Goal: Task Accomplishment & Management: Manage account settings

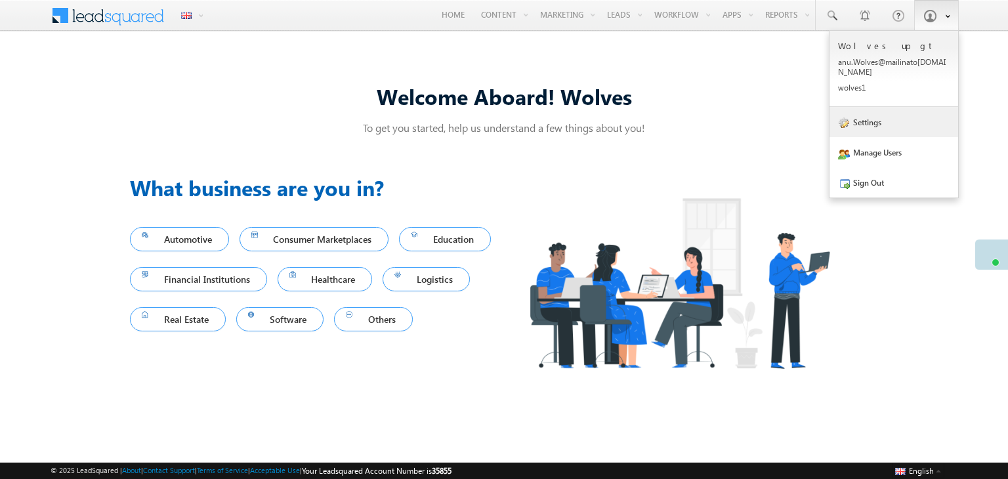
click at [876, 111] on link "Settings" at bounding box center [893, 122] width 129 height 30
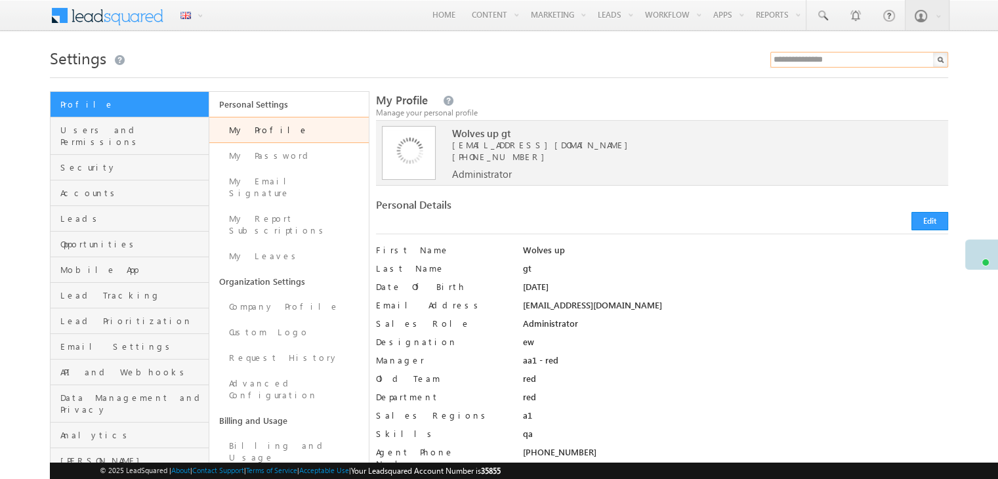
click at [840, 53] on input "text" at bounding box center [859, 60] width 178 height 16
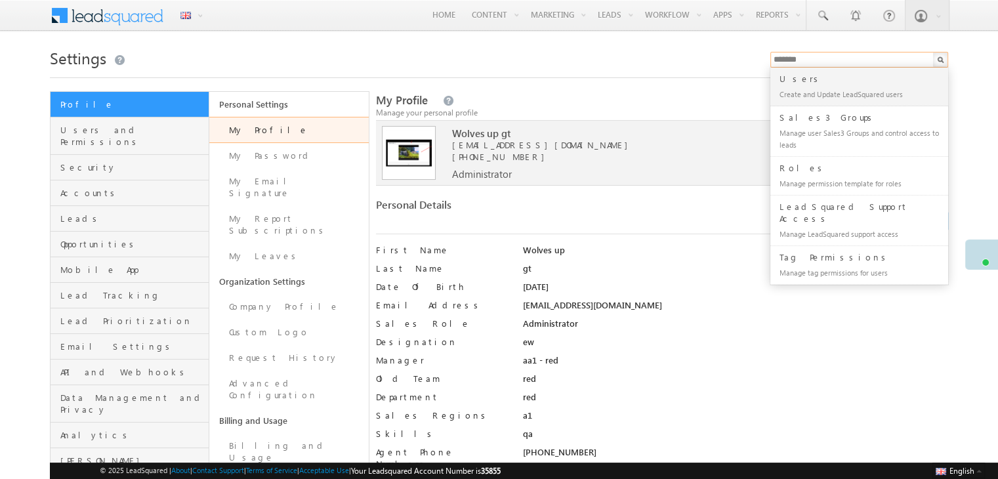
type input "*******"
click at [693, 95] on div "My Profile Manage your personal profile" at bounding box center [662, 107] width 572 height 28
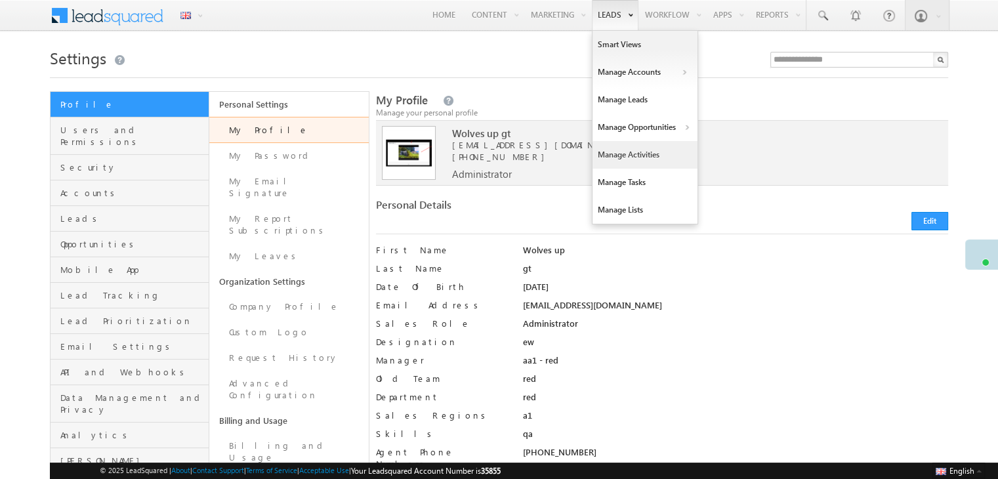
click at [639, 153] on link "Manage Activities" at bounding box center [644, 155] width 105 height 28
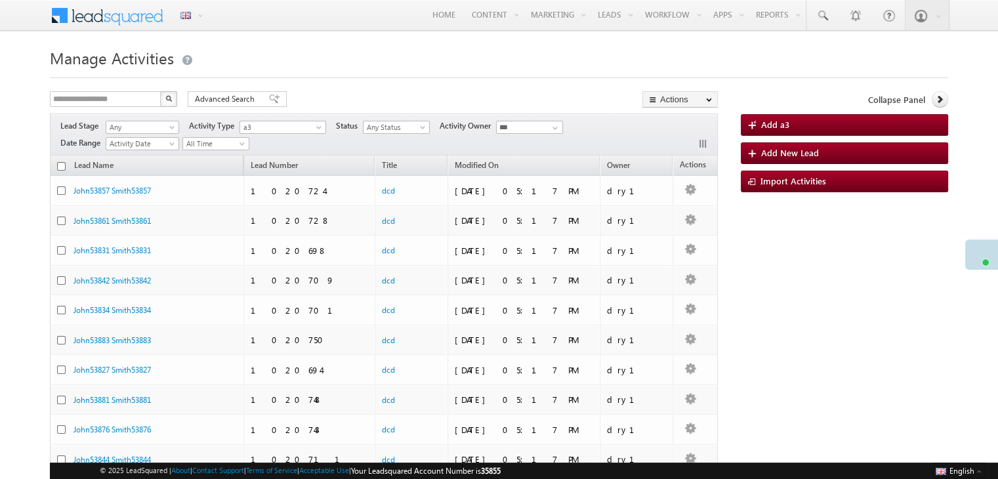
click at [289, 131] on span "a3" at bounding box center [279, 127] width 79 height 12
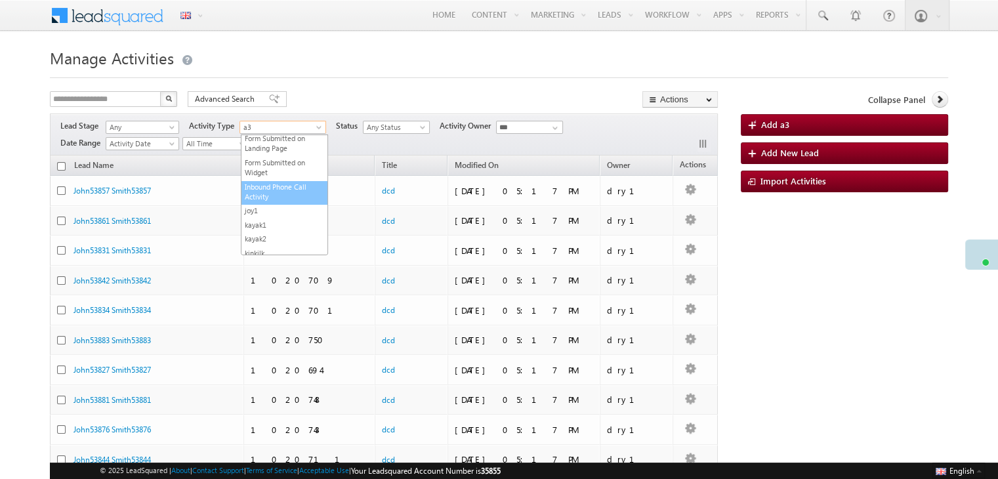
click at [293, 201] on link "Inbound Phone Call Activity" at bounding box center [284, 192] width 86 height 20
click at [322, 125] on span at bounding box center [320, 130] width 10 height 10
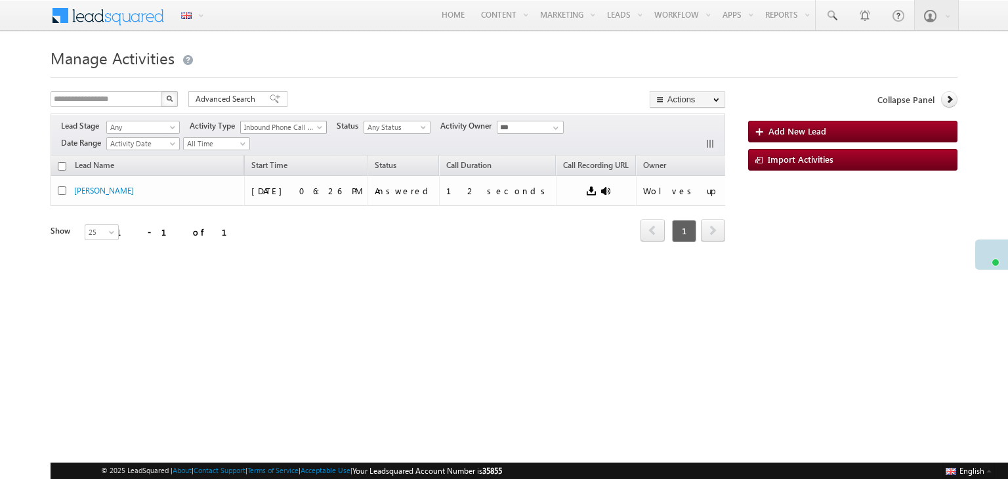
click at [319, 129] on span at bounding box center [321, 130] width 10 height 10
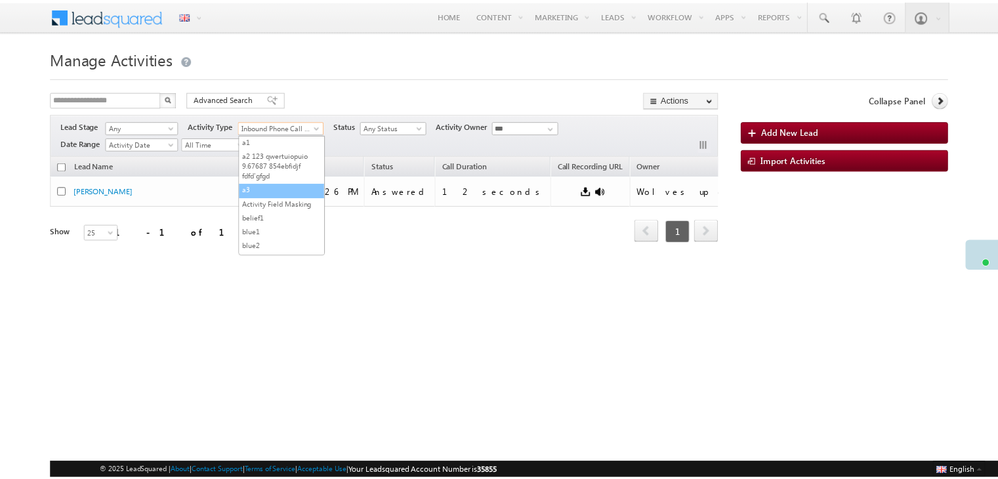
scroll to position [8, 0]
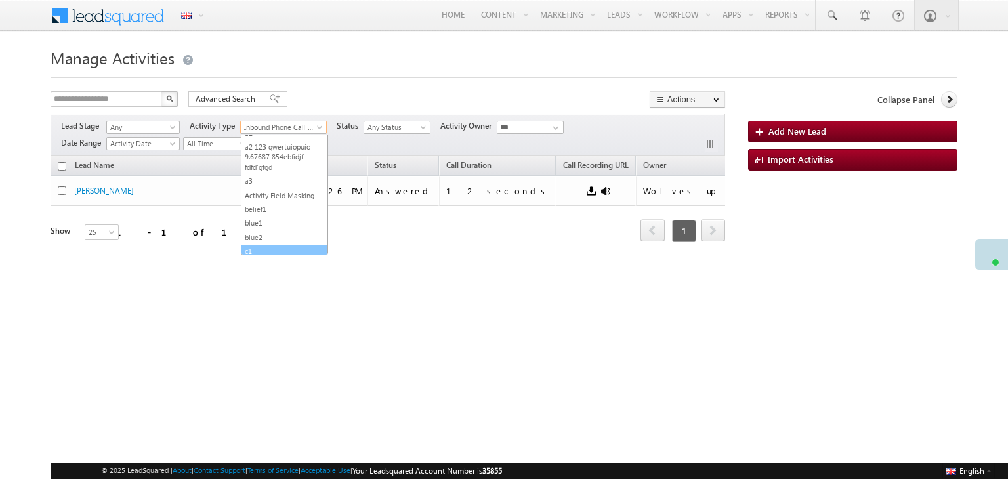
click at [383, 93] on div "**********" at bounding box center [388, 100] width 674 height 19
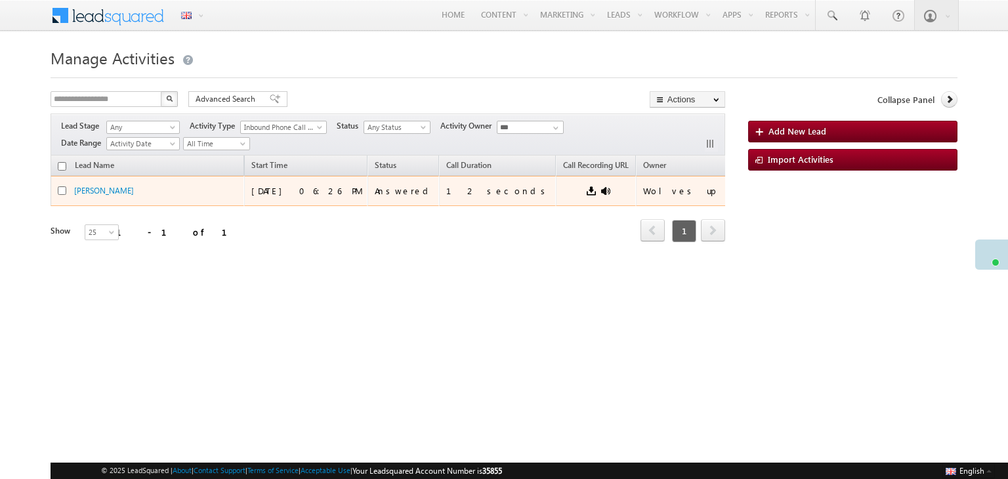
click at [156, 192] on div "John" at bounding box center [139, 190] width 131 height 12
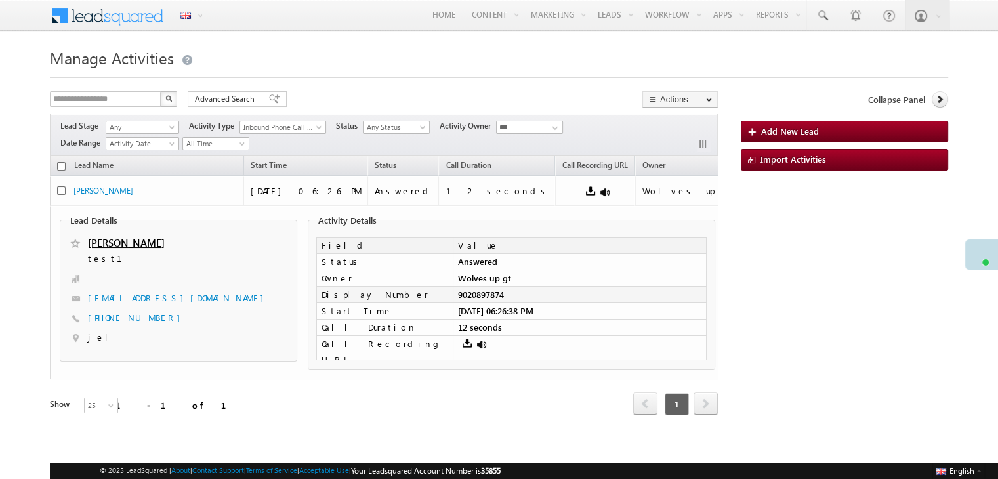
click at [475, 289] on td "9020897874" at bounding box center [580, 295] width 254 height 16
click at [751, 330] on div "**********" at bounding box center [499, 271] width 898 height 360
click at [493, 297] on td "9020897874" at bounding box center [580, 295] width 254 height 16
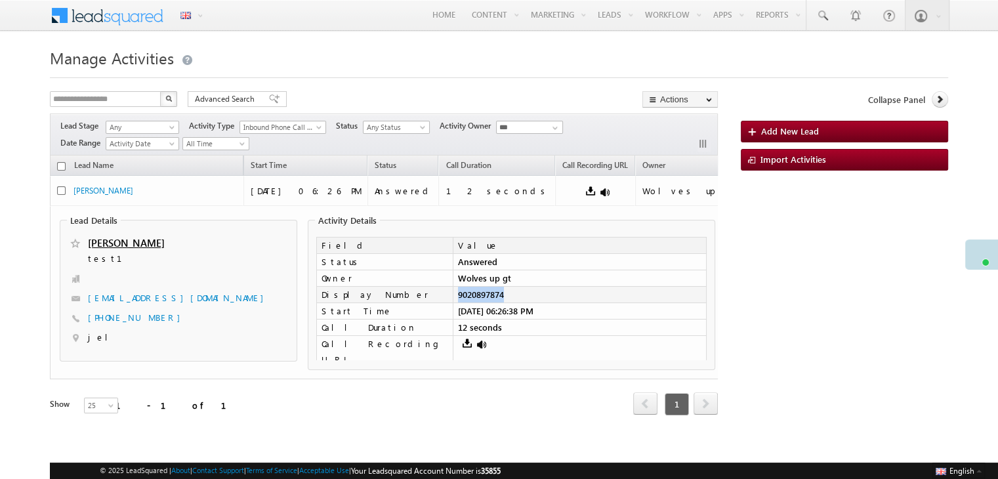
click at [493, 297] on td "9020897874" at bounding box center [580, 295] width 254 height 16
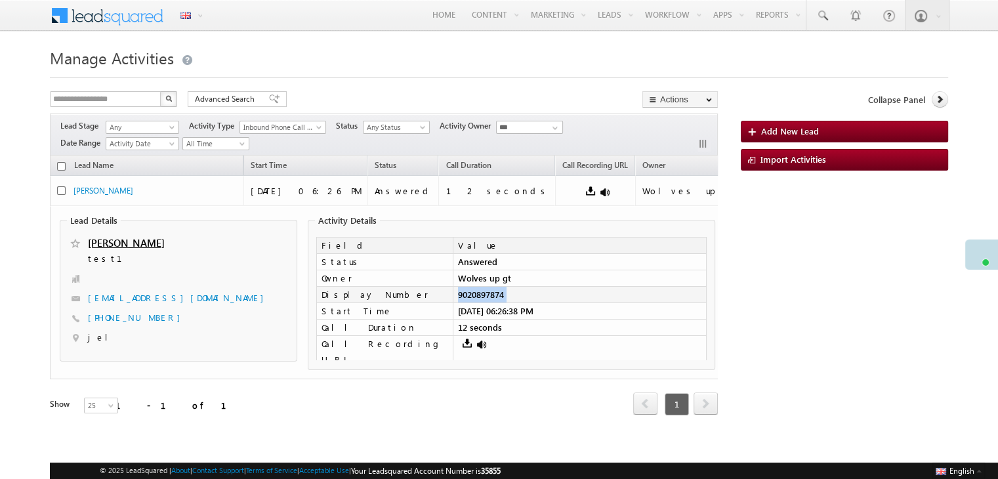
click at [493, 297] on td "9020897874" at bounding box center [580, 295] width 254 height 16
click at [512, 299] on td "9020897874" at bounding box center [580, 295] width 254 height 16
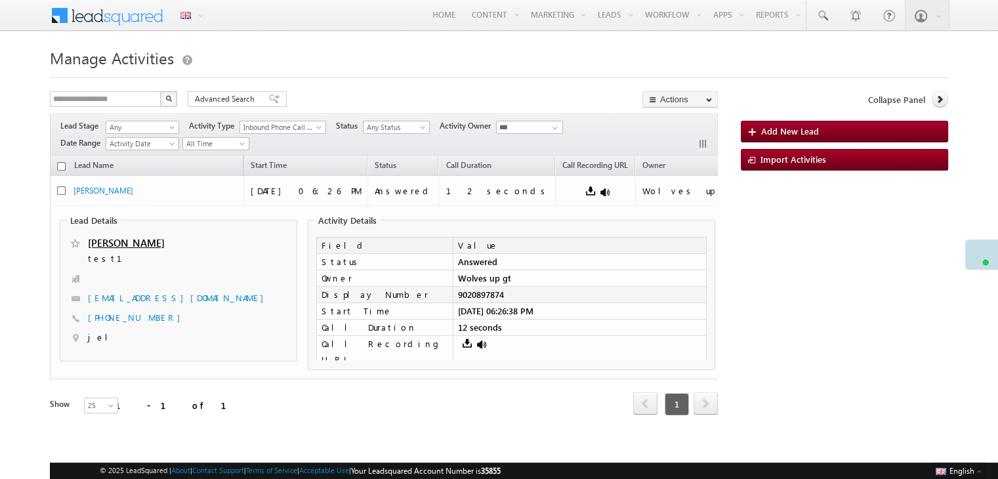
click at [518, 297] on td "9020897874" at bounding box center [580, 295] width 254 height 16
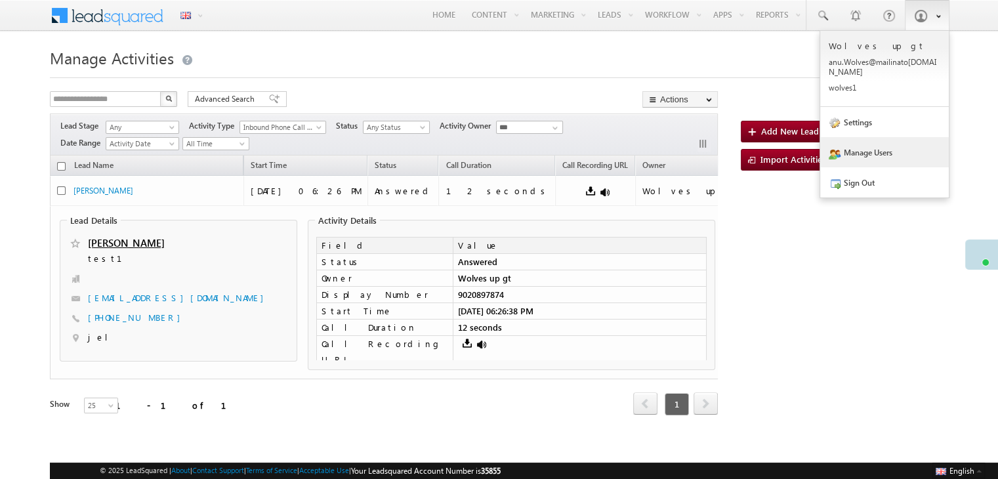
click at [860, 143] on link "Manage Users" at bounding box center [884, 152] width 129 height 30
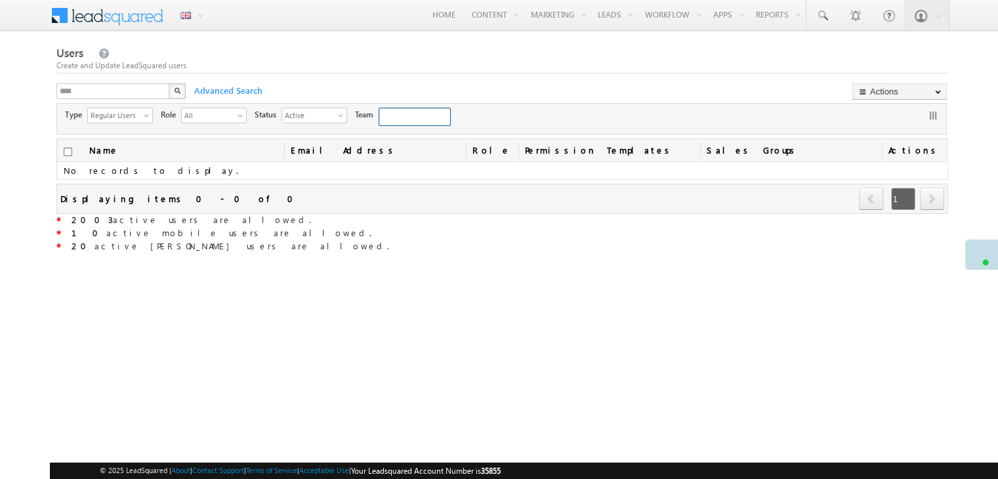
click at [886, 121] on div "Type Regular Users select * Role All select *** Status Active select * Team x" at bounding box center [501, 119] width 889 height 26
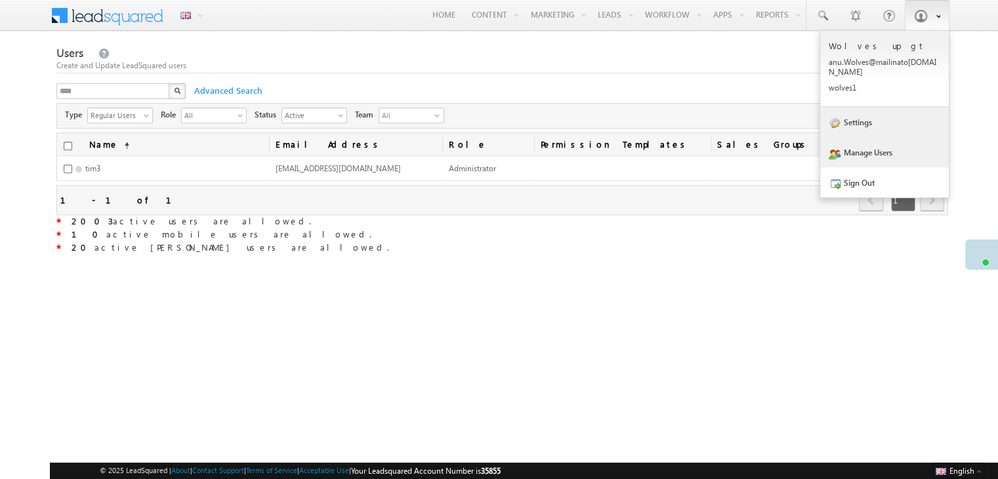
click at [890, 107] on link "Settings" at bounding box center [884, 122] width 129 height 30
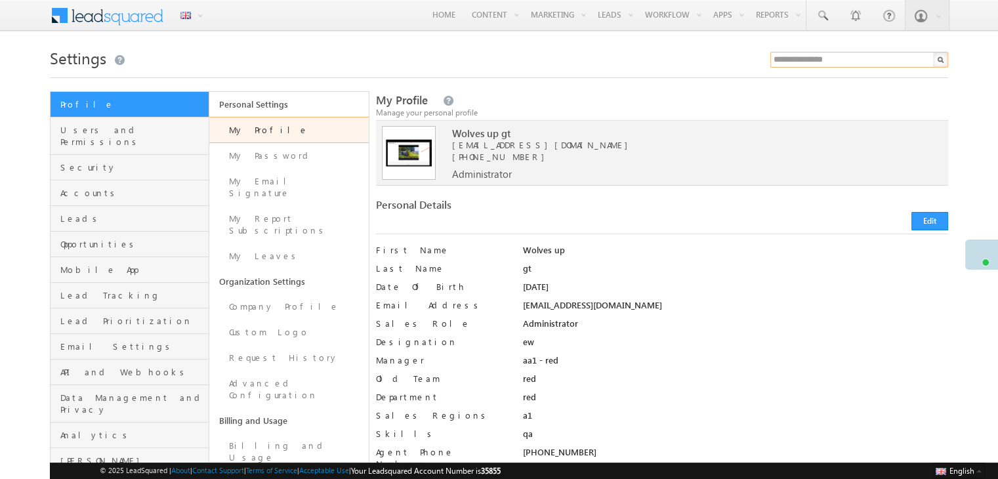
click at [835, 64] on input "text" at bounding box center [859, 60] width 178 height 16
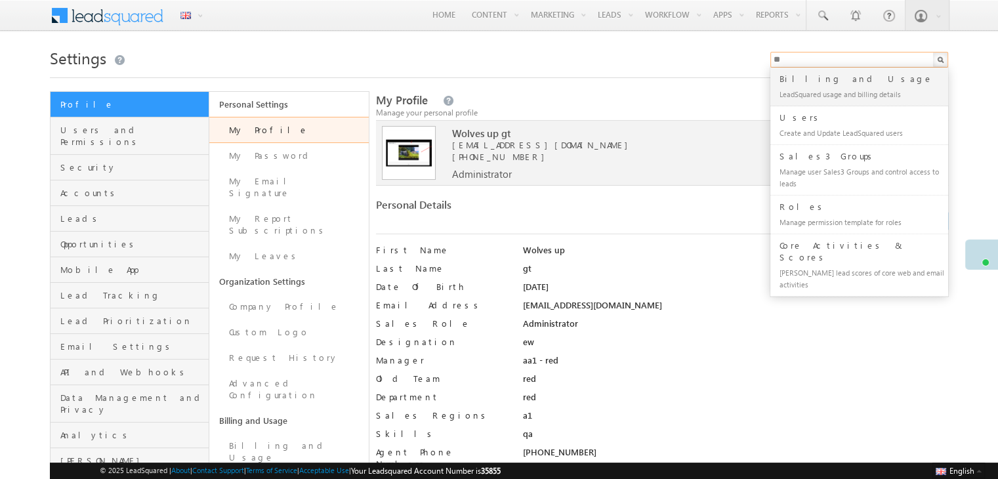
type input "*"
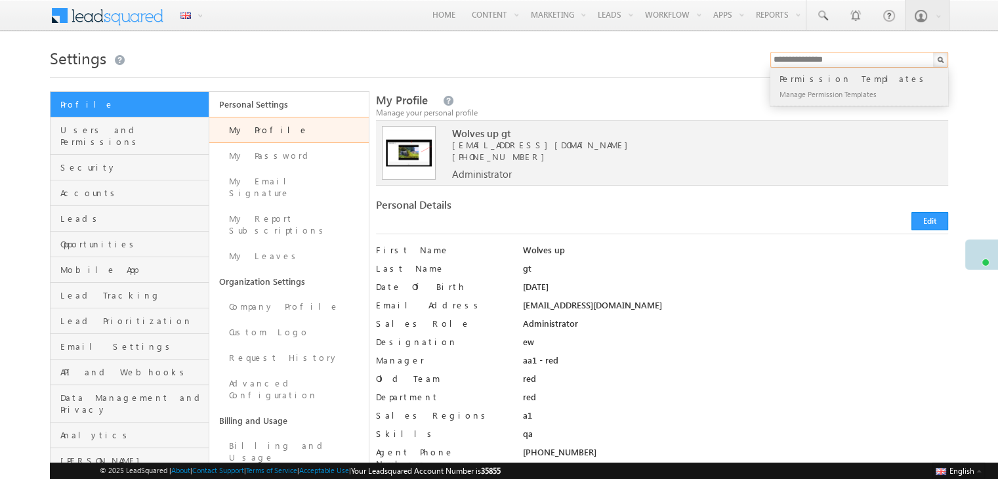
type input "**********"
click at [835, 93] on div "Manage Permission Templates" at bounding box center [865, 94] width 176 height 16
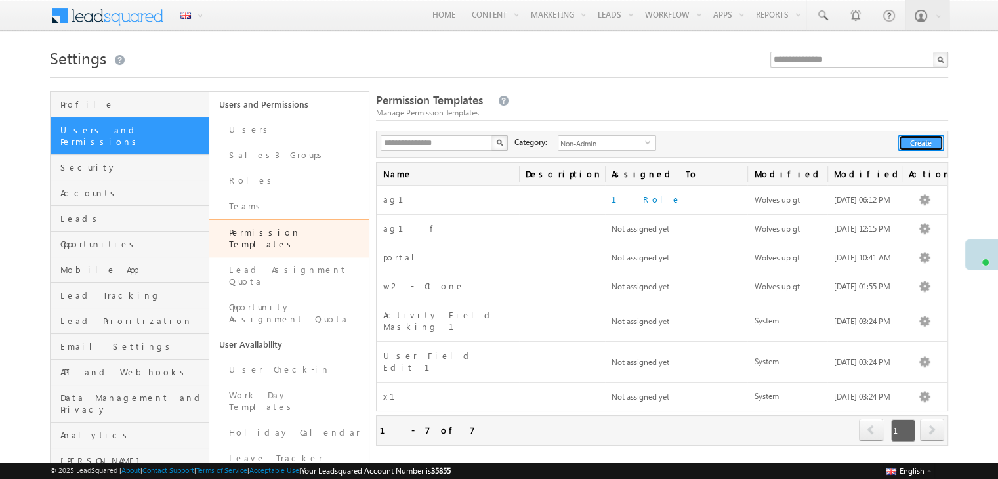
click at [922, 136] on button "Create" at bounding box center [920, 143] width 45 height 16
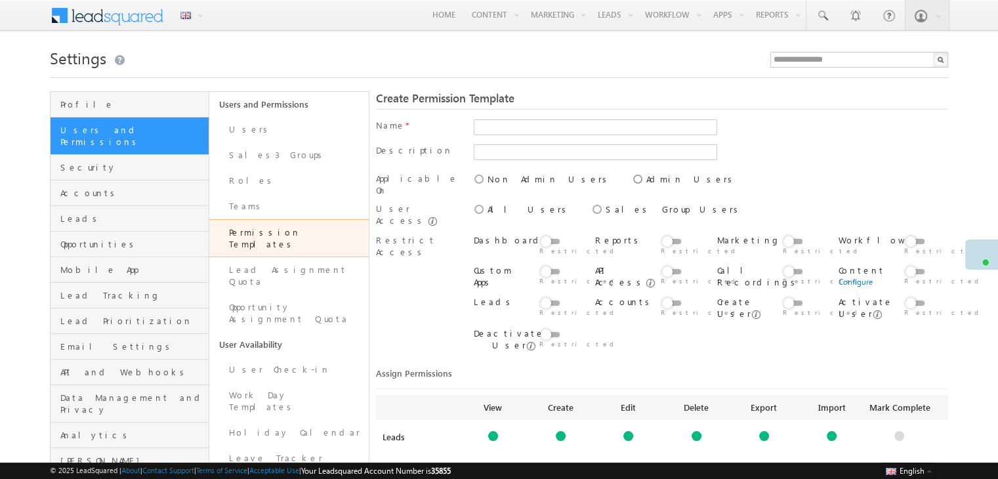
click at [631, 172] on icon at bounding box center [631, 172] width 0 height 0
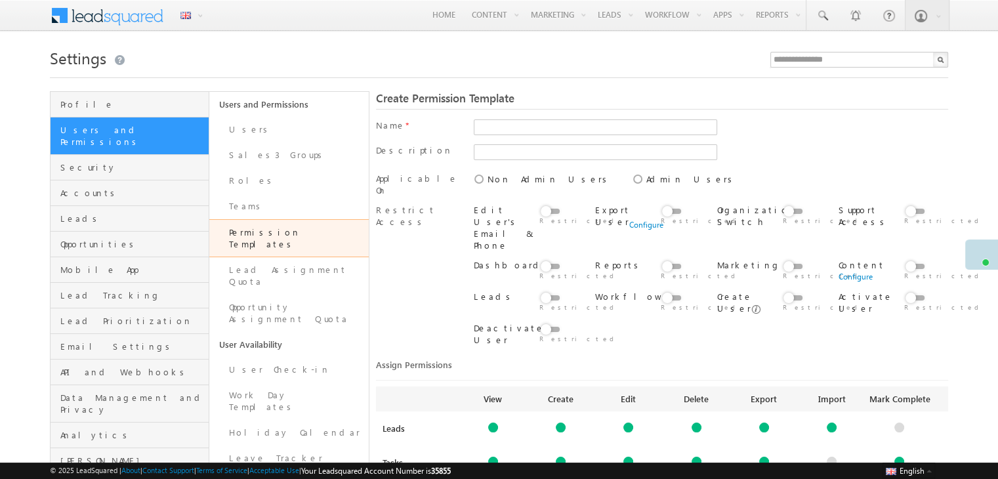
click at [557, 204] on label at bounding box center [552, 204] width 26 height 0
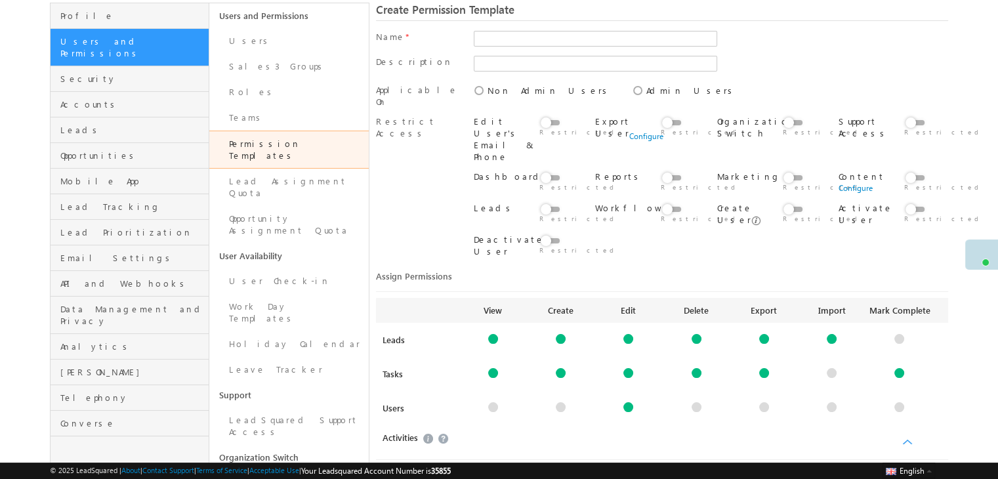
scroll to position [89, 0]
click at [494, 333] on div at bounding box center [493, 338] width 10 height 10
click at [489, 347] on link "Configure" at bounding box center [493, 352] width 34 height 10
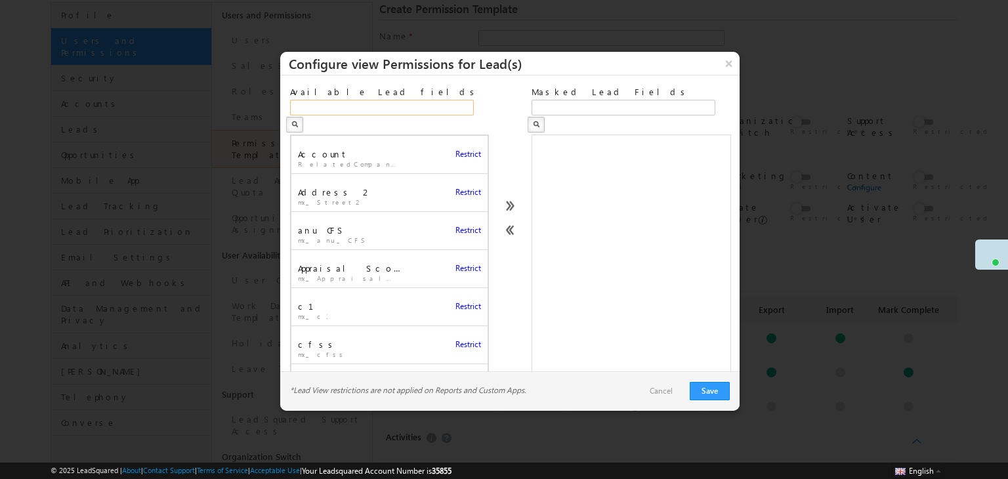
click at [405, 108] on input "text" at bounding box center [382, 108] width 184 height 16
type input "***"
click at [444, 243] on ul "Account RelatedCompanyId Restrict Address 2 mx_Street2 Restrict anu CFS mx_anu_…" at bounding box center [389, 255] width 199 height 241
click at [457, 148] on span "Restrict" at bounding box center [468, 154] width 26 height 12
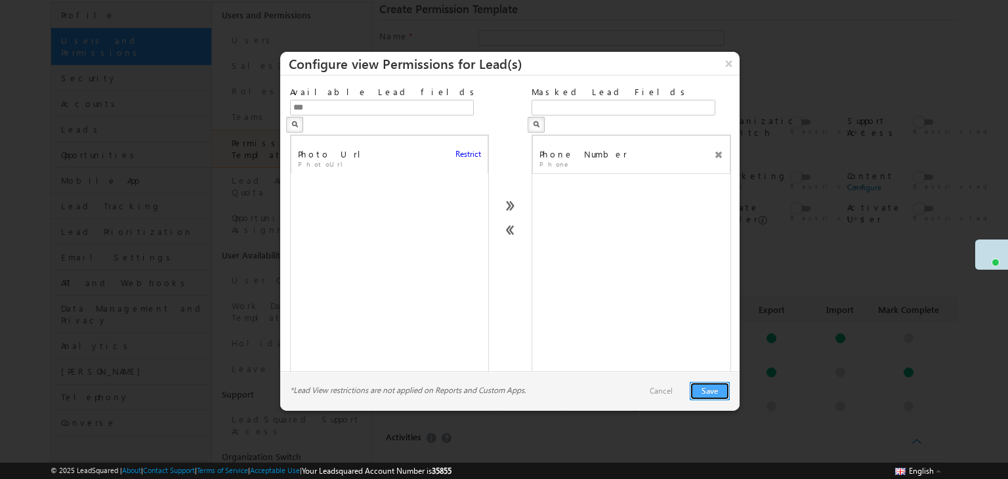
click at [706, 388] on button "Save" at bounding box center [710, 391] width 40 height 18
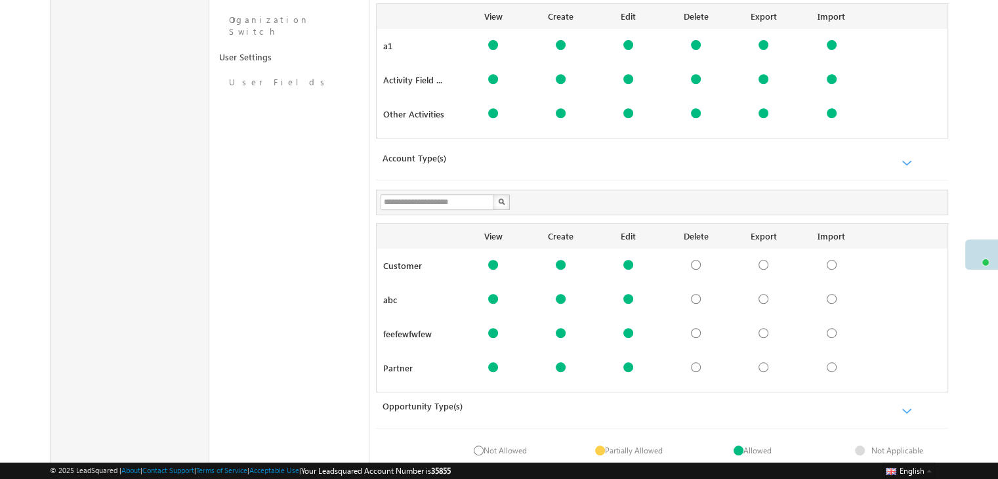
scroll to position [630, 0]
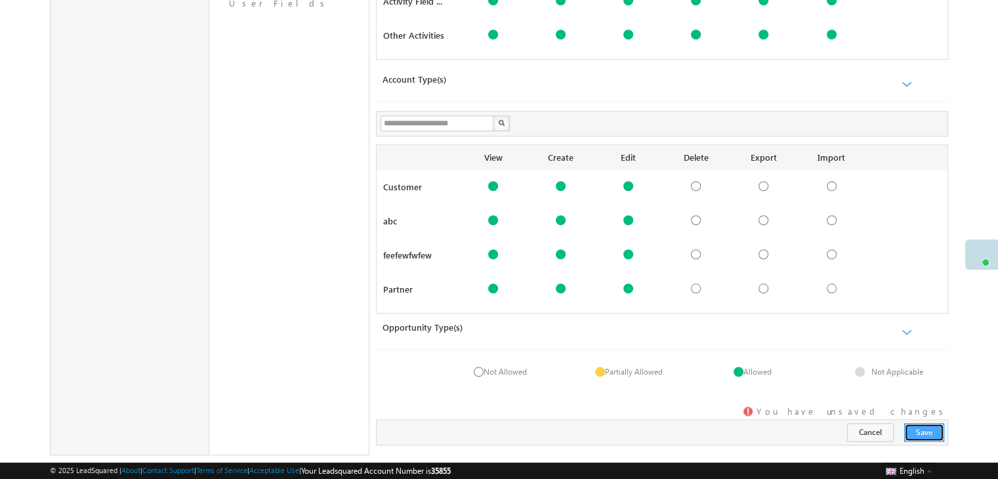
click at [928, 423] on button "Save" at bounding box center [924, 432] width 40 height 18
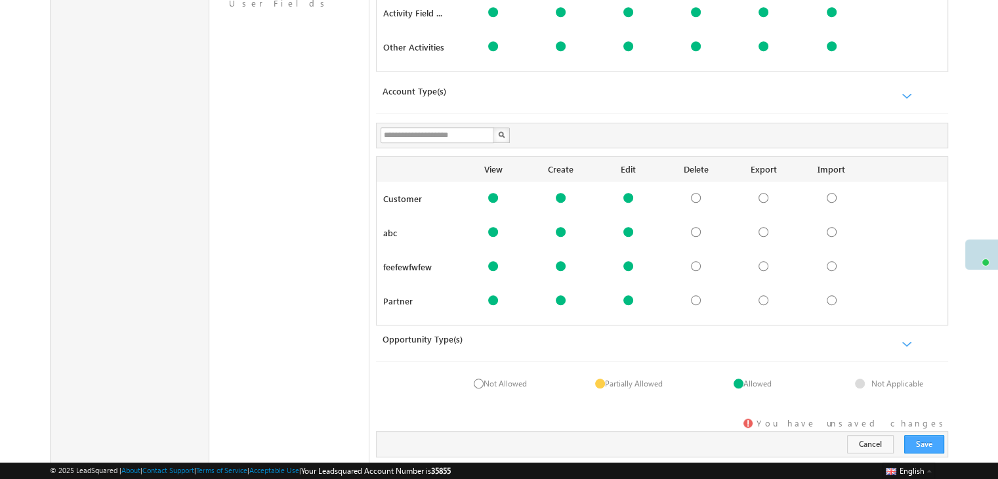
scroll to position [0, 0]
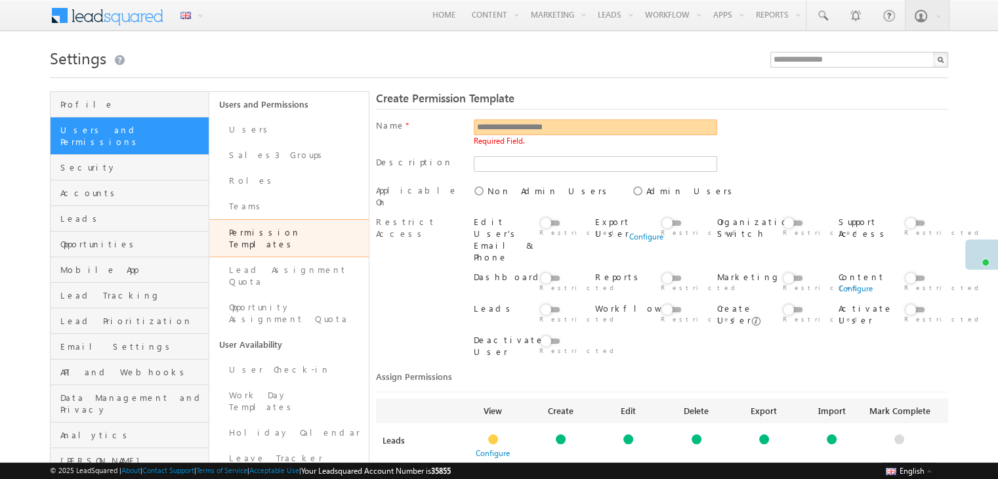
type input "**********"
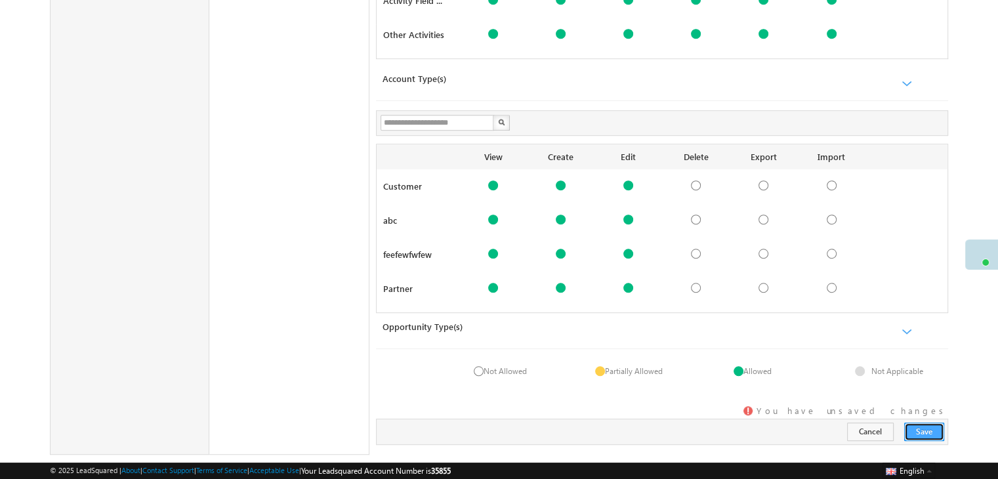
click at [929, 423] on button "Save" at bounding box center [924, 432] width 40 height 18
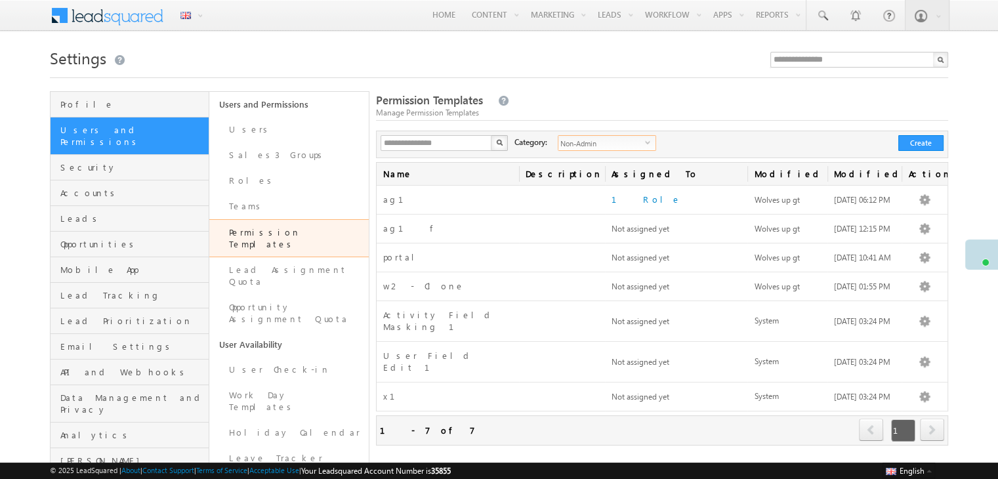
click at [627, 149] on span "Non-Admin" at bounding box center [601, 143] width 87 height 14
click at [568, 180] on li "Admin" at bounding box center [599, 184] width 97 height 13
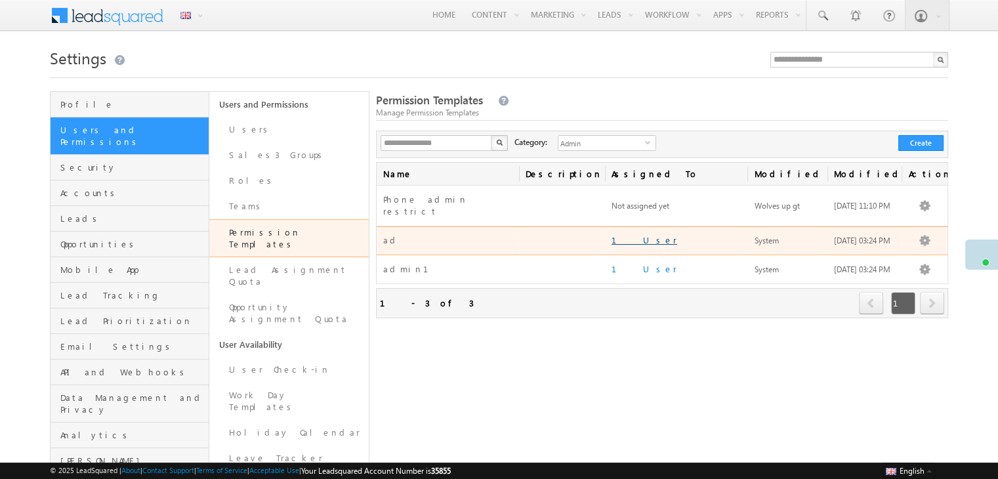
click at [632, 234] on link "1 User" at bounding box center [644, 239] width 66 height 11
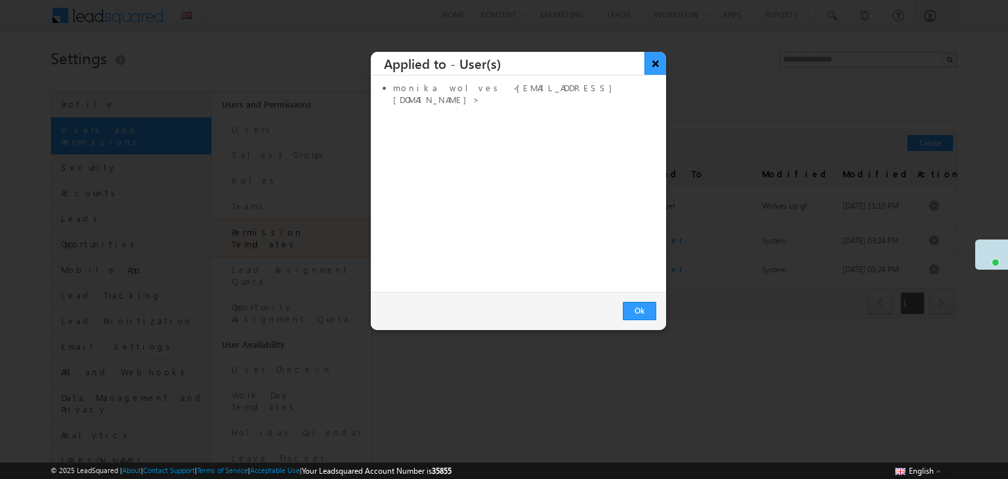
click at [646, 60] on button "×" at bounding box center [655, 63] width 22 height 23
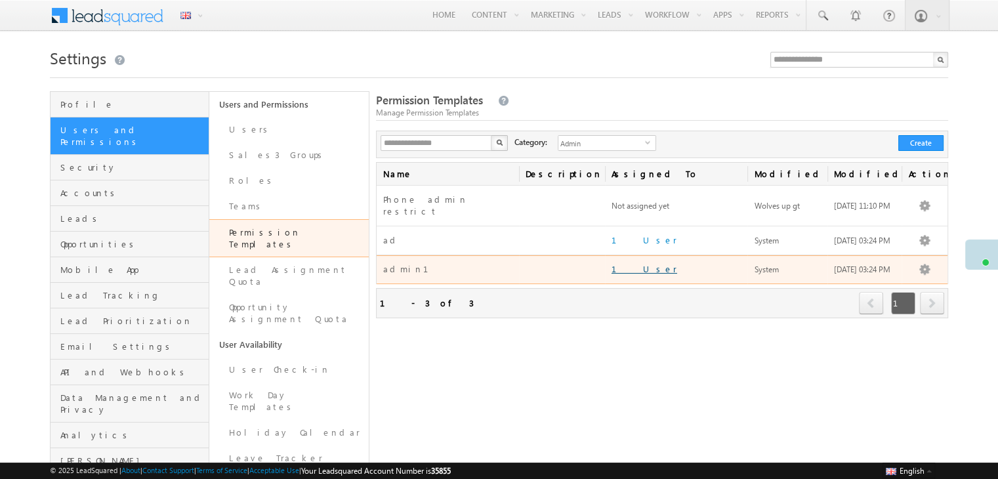
click at [630, 263] on link "1 User" at bounding box center [644, 268] width 66 height 11
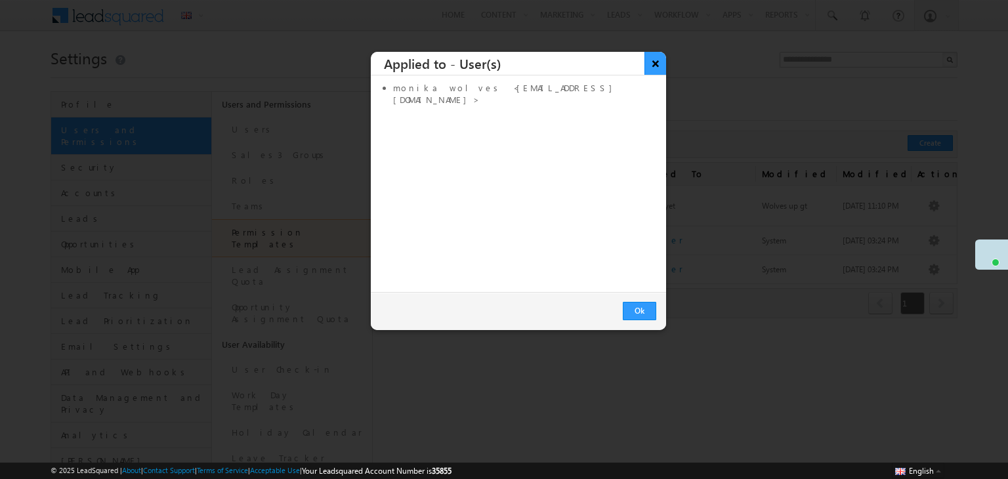
click at [654, 69] on button "×" at bounding box center [655, 63] width 22 height 23
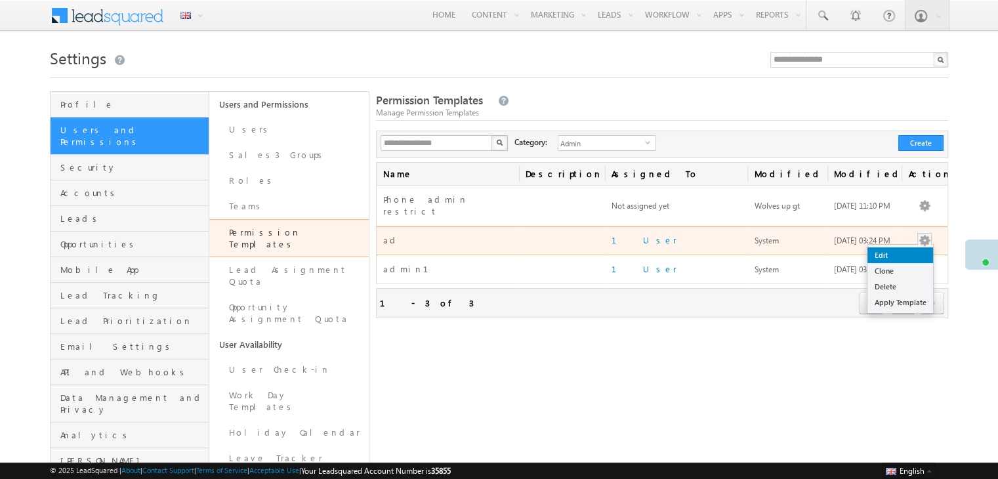
click at [903, 247] on link "Edit" at bounding box center [900, 255] width 66 height 16
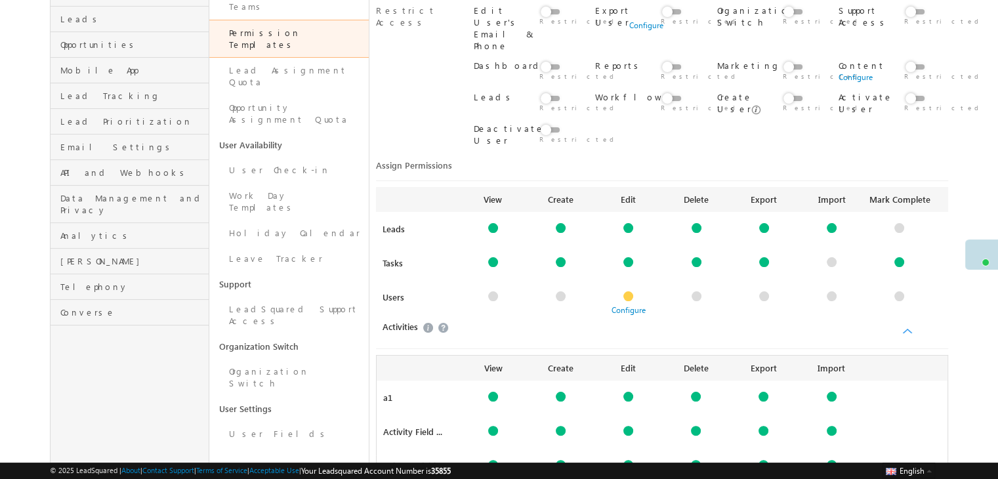
scroll to position [241, 0]
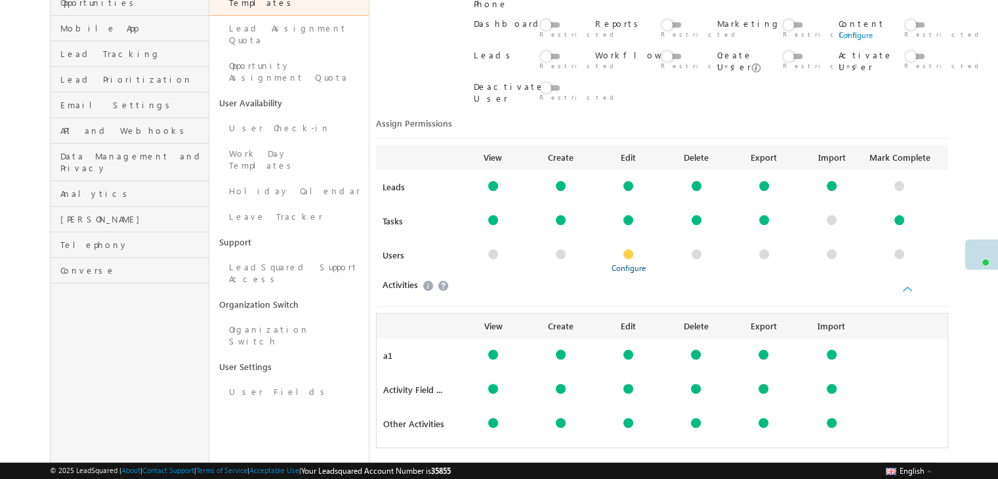
click at [630, 263] on link "Configure" at bounding box center [628, 268] width 34 height 10
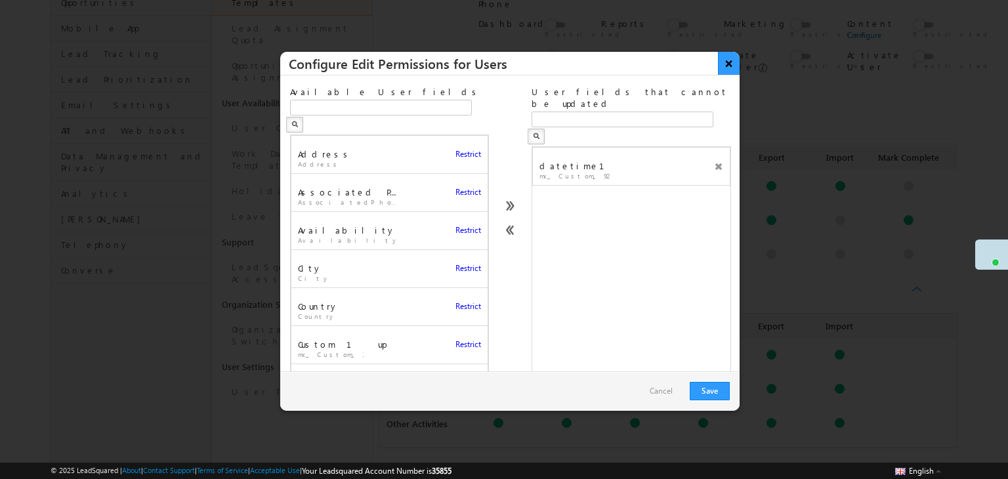
click at [727, 58] on button "×" at bounding box center [729, 63] width 22 height 23
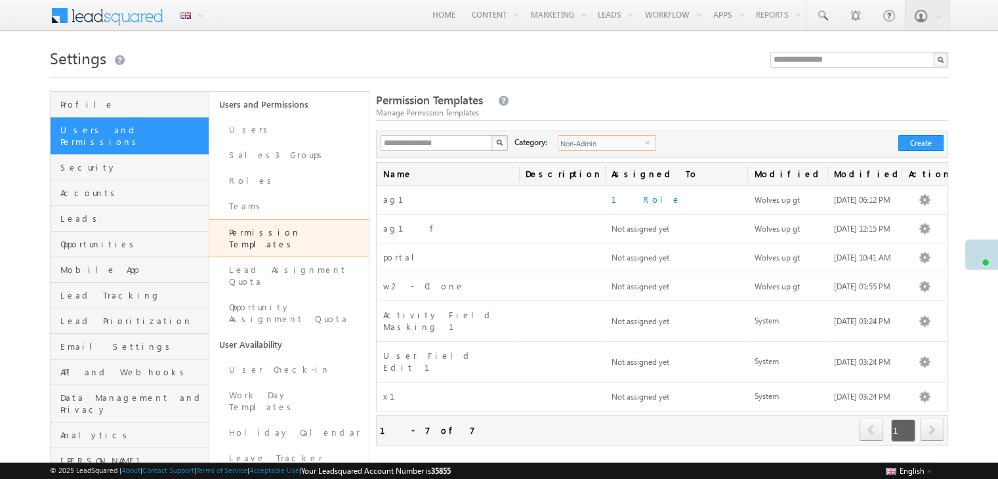
click at [624, 138] on span "Non-Admin" at bounding box center [601, 143] width 87 height 14
click at [611, 159] on li "All" at bounding box center [599, 158] width 97 height 13
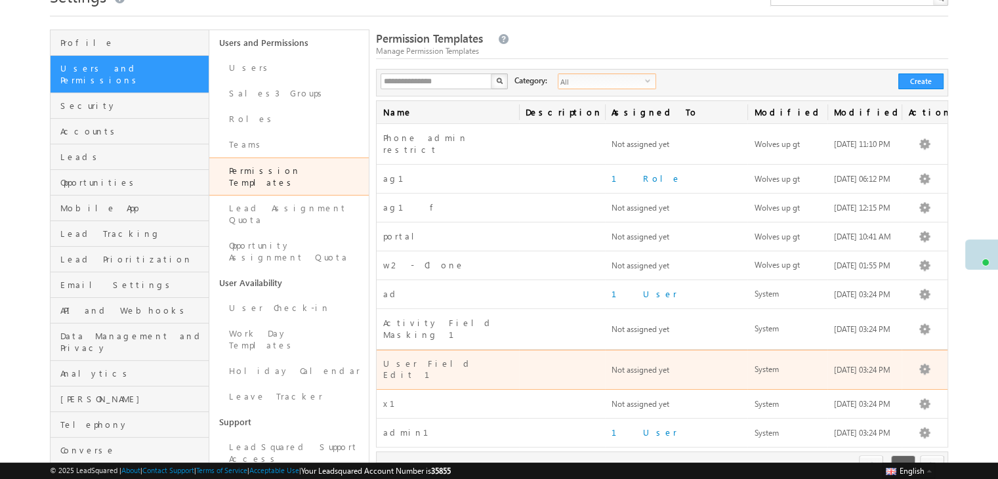
scroll to position [47, 0]
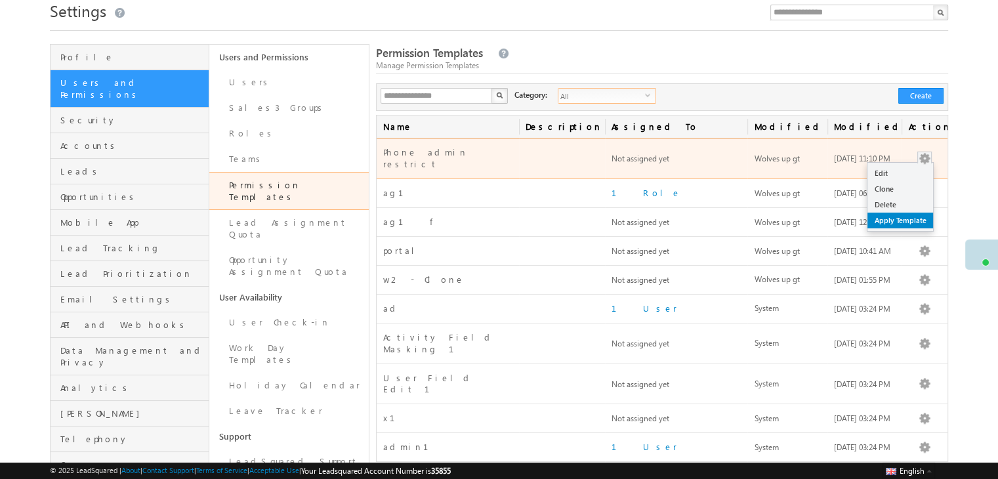
click at [903, 217] on link "Apply Template" at bounding box center [900, 221] width 66 height 16
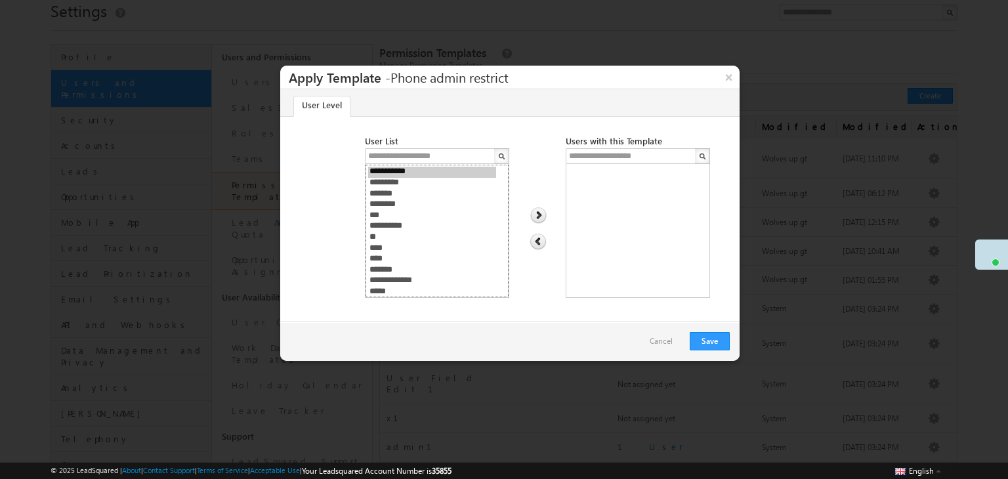
select select "**********"
click at [400, 194] on option "*******" at bounding box center [432, 194] width 128 height 11
click at [537, 218] on img at bounding box center [538, 215] width 18 height 17
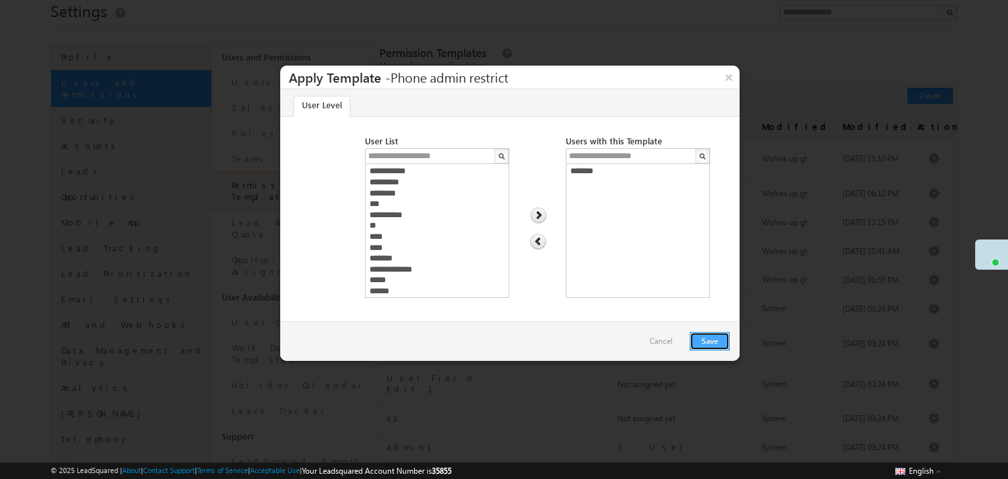
click at [701, 340] on button "Save" at bounding box center [710, 341] width 40 height 18
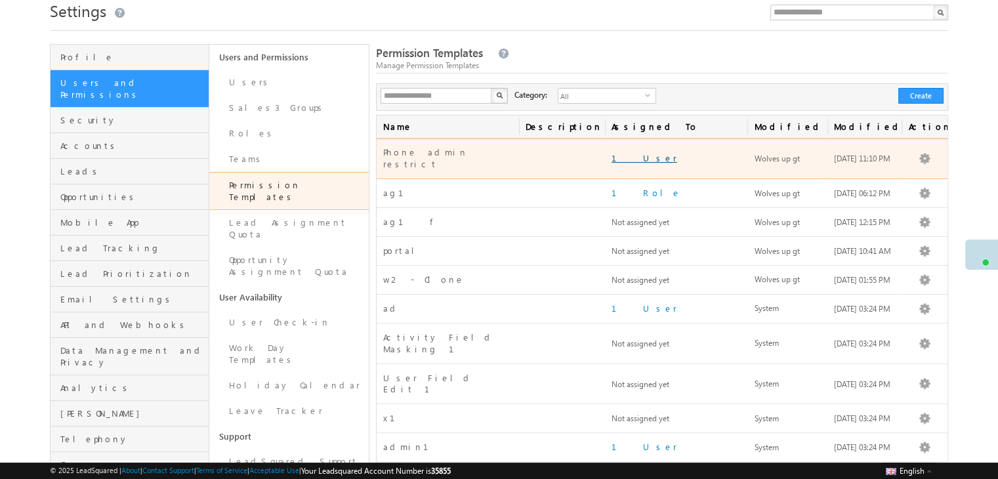
click at [625, 155] on link "1 User" at bounding box center [644, 157] width 66 height 11
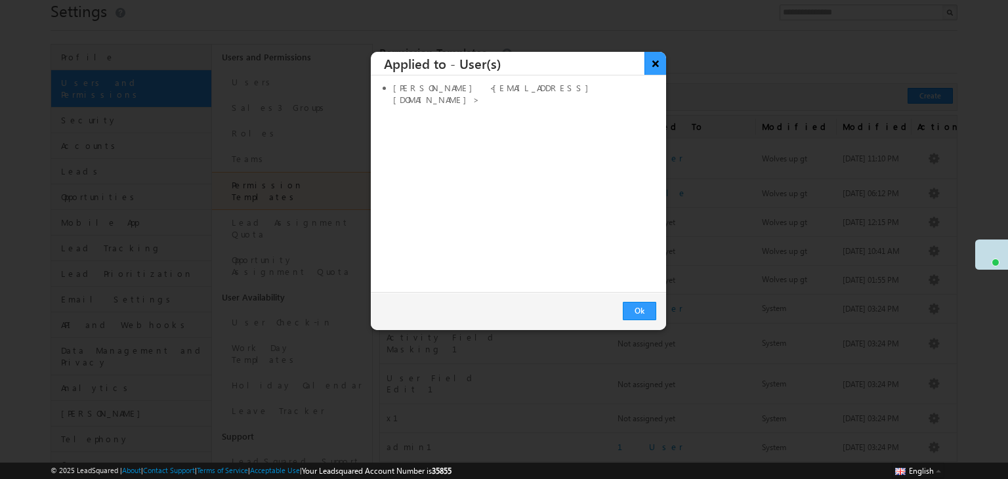
click at [658, 68] on button "×" at bounding box center [655, 63] width 22 height 23
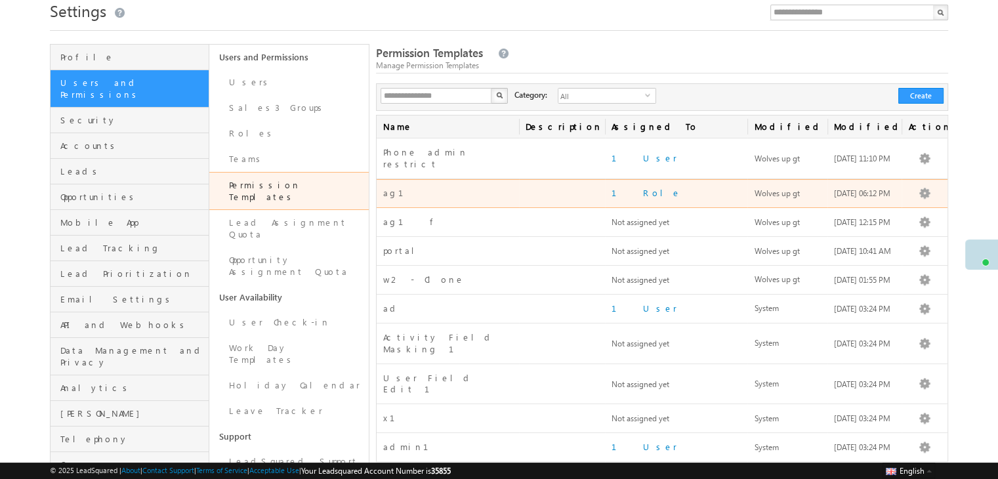
scroll to position [0, 0]
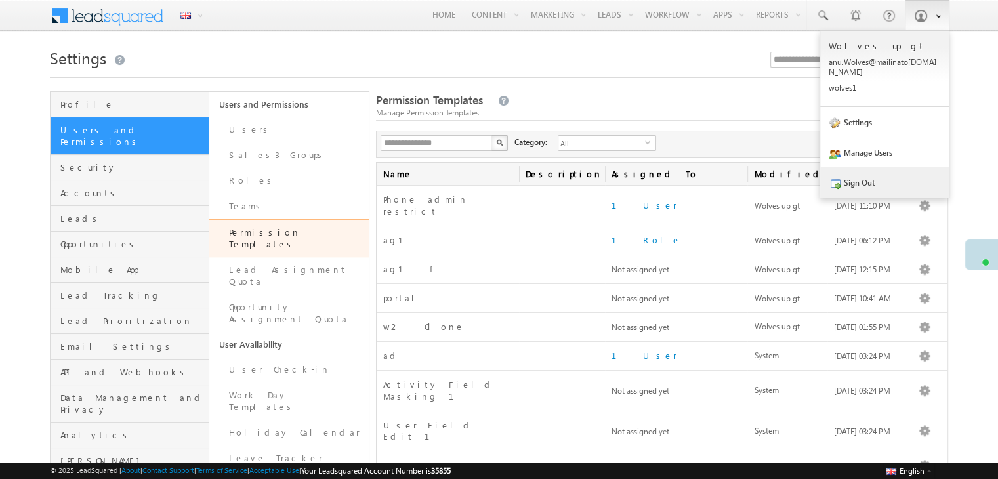
click at [887, 171] on link "Sign Out" at bounding box center [884, 182] width 129 height 30
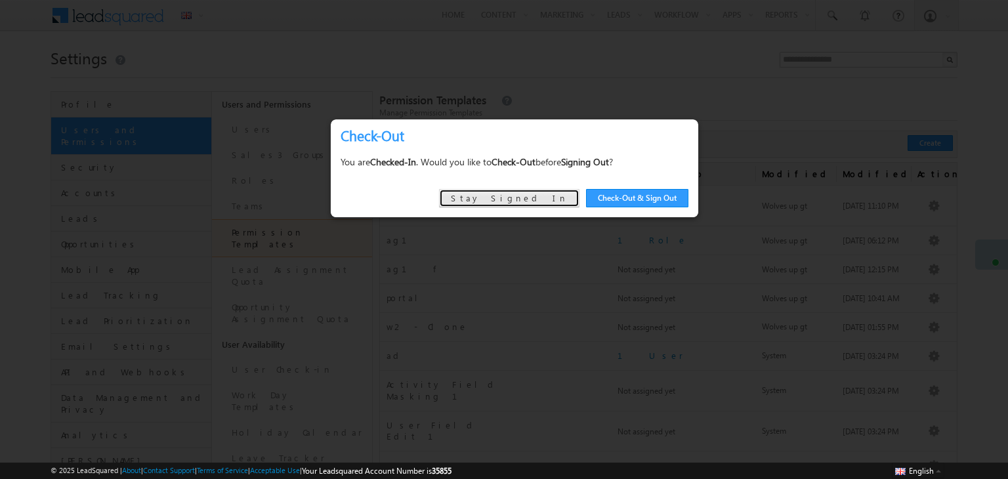
click at [550, 194] on link "Stay Signed In" at bounding box center [509, 198] width 140 height 18
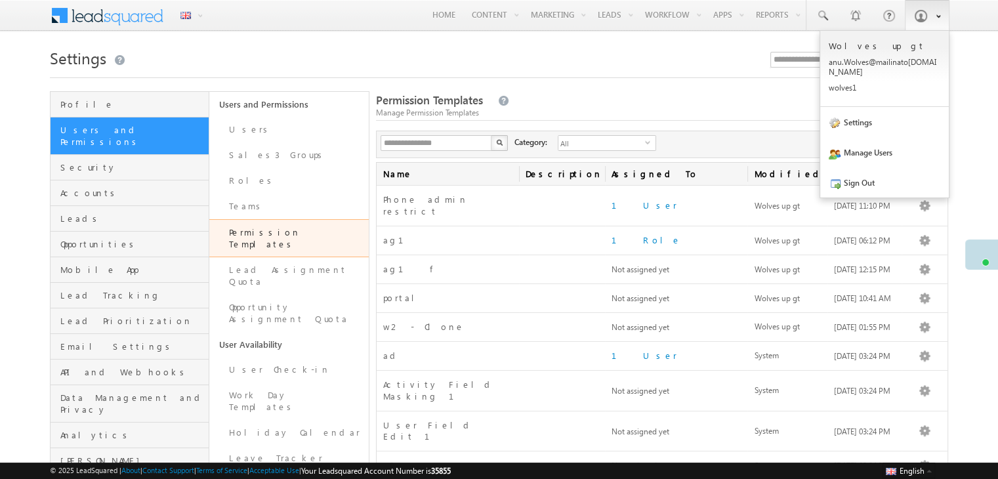
click at [912, 30] on link at bounding box center [927, 15] width 45 height 30
click at [879, 173] on link "Sign Out" at bounding box center [884, 182] width 129 height 30
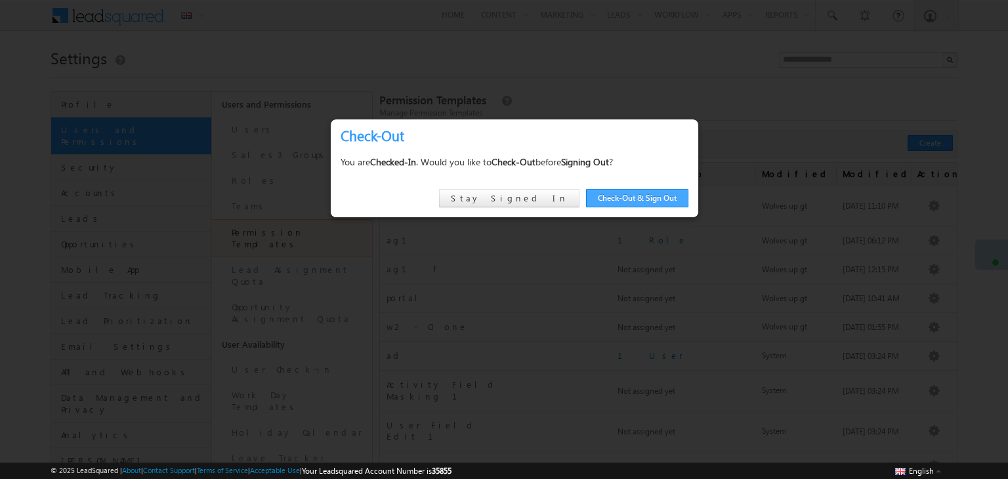
click at [656, 198] on link "Check-Out & Sign Out" at bounding box center [637, 198] width 102 height 18
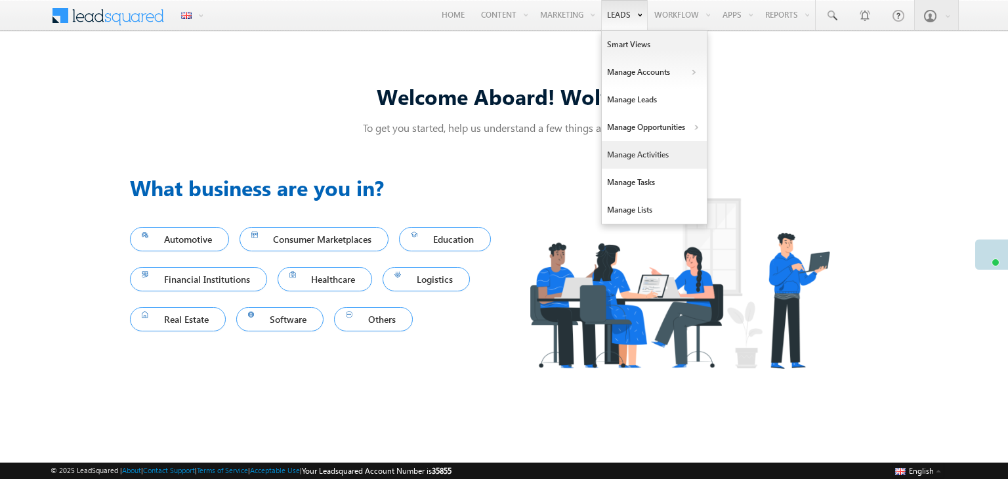
click at [656, 154] on link "Manage Activities" at bounding box center [654, 155] width 105 height 28
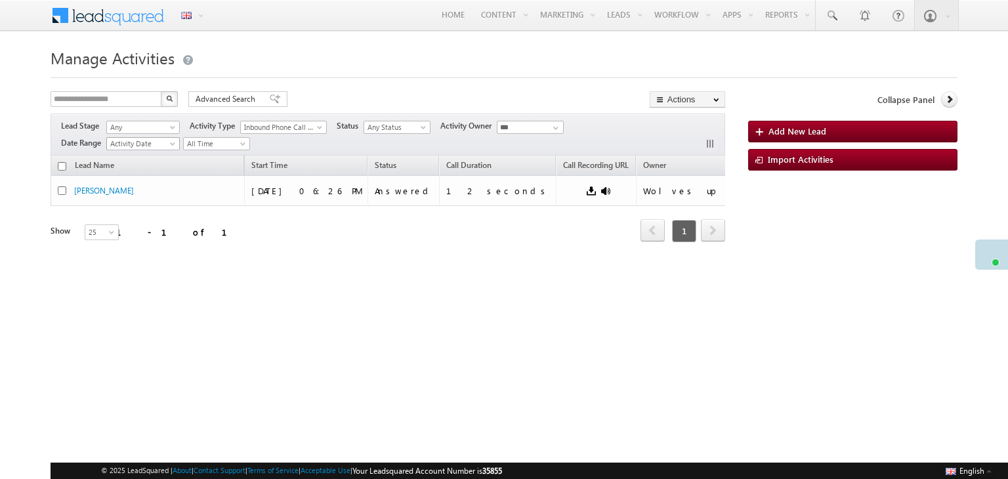
click at [162, 145] on span "Activity Date" at bounding box center [141, 144] width 68 height 12
click at [306, 148] on div "**********" at bounding box center [388, 135] width 674 height 42
click at [545, 130] on input "***" at bounding box center [530, 127] width 67 height 13
click at [555, 127] on span at bounding box center [555, 128] width 10 height 10
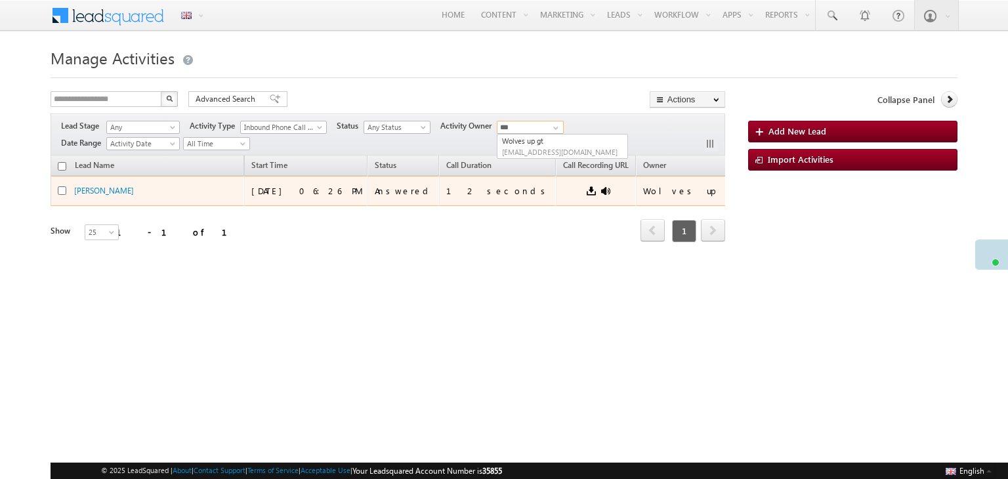
type input "***"
click at [186, 194] on div "Lead Name Start Time Status Call Duration Call Recording URL Owner Actions John…" at bounding box center [388, 216] width 674 height 123
click at [186, 194] on div "[PERSON_NAME]" at bounding box center [139, 190] width 131 height 12
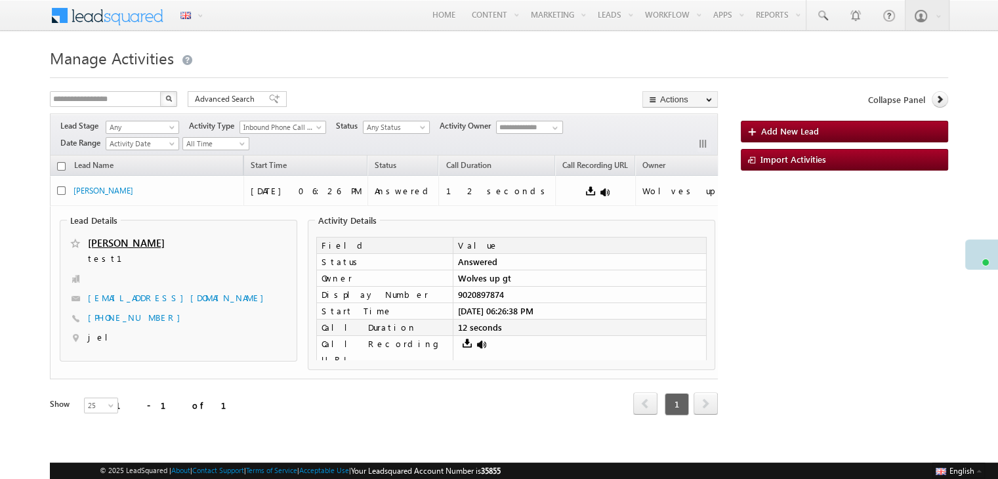
scroll to position [24, 0]
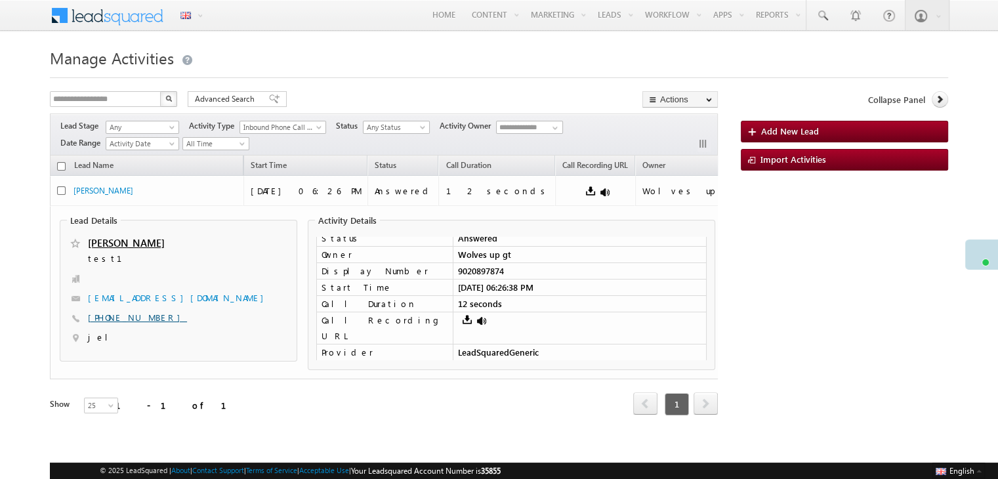
click at [124, 316] on link "[PHONE_NUMBER]" at bounding box center [137, 317] width 99 height 11
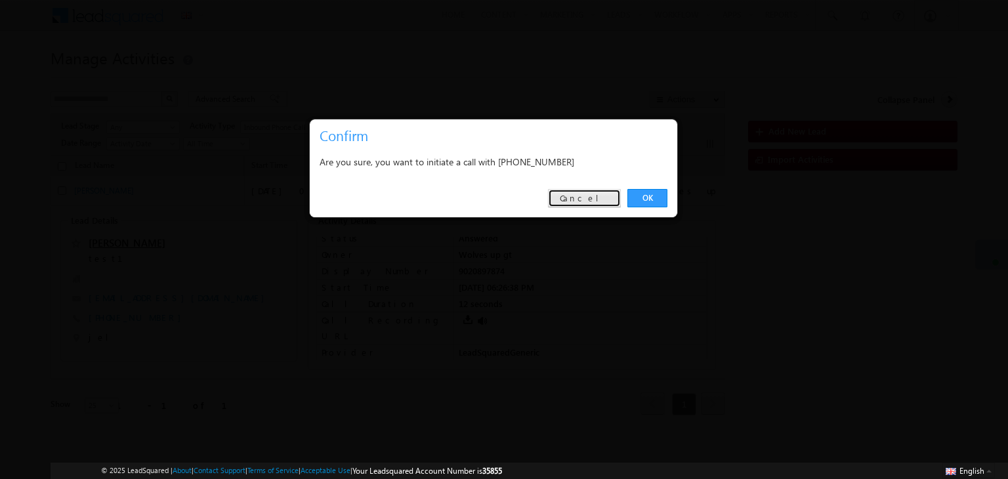
click at [607, 197] on link "Cancel" at bounding box center [584, 198] width 73 height 18
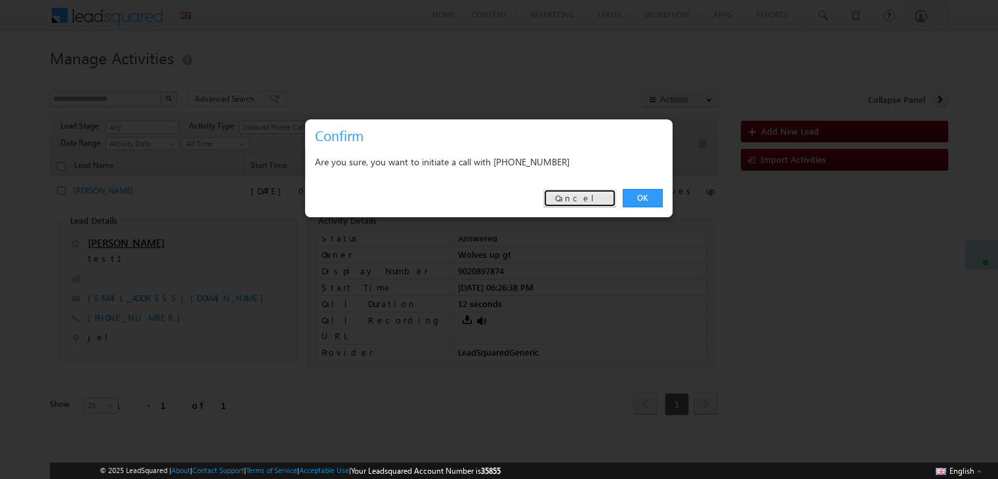
click at [598, 198] on link "Cancel" at bounding box center [579, 198] width 73 height 18
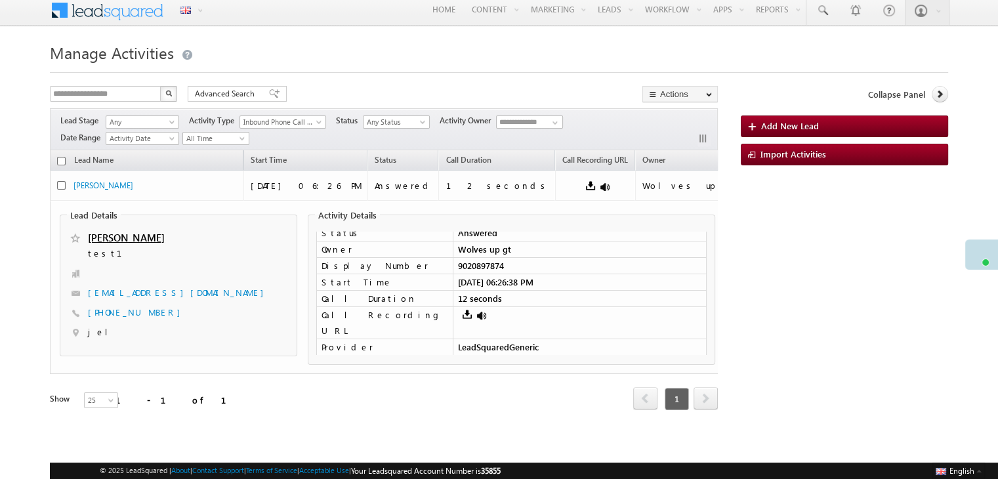
scroll to position [0, 0]
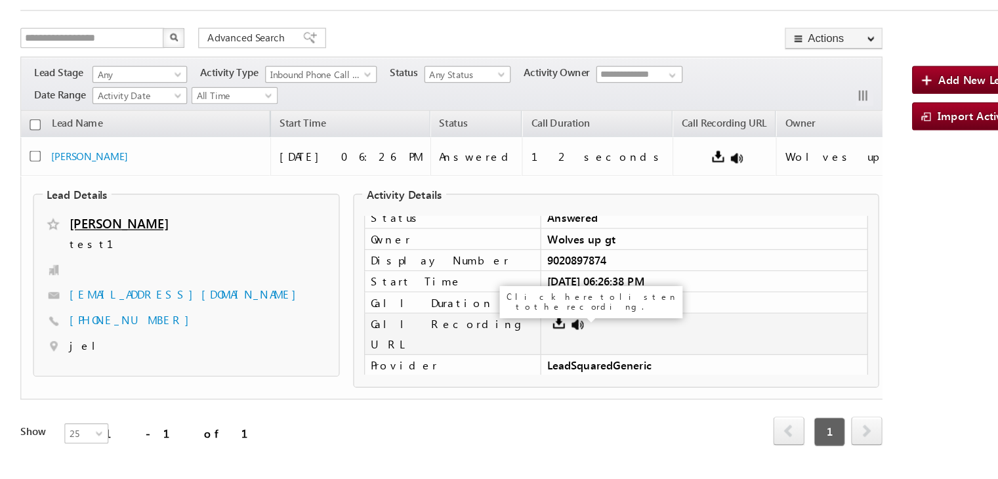
click at [479, 316] on link at bounding box center [481, 321] width 10 height 10
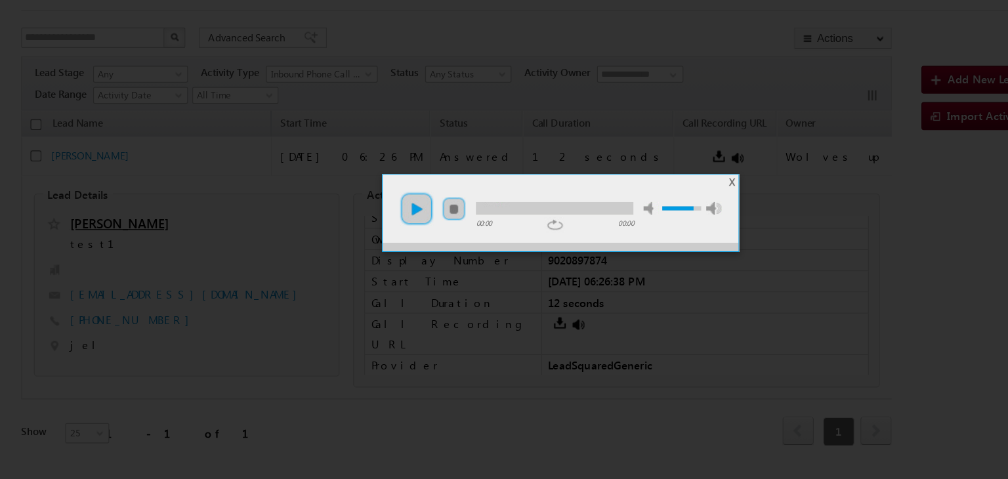
click at [365, 230] on link "play" at bounding box center [357, 231] width 26 height 26
click at [390, 228] on link "stop" at bounding box center [386, 231] width 18 height 18
click at [602, 209] on span "X" at bounding box center [601, 211] width 5 height 10
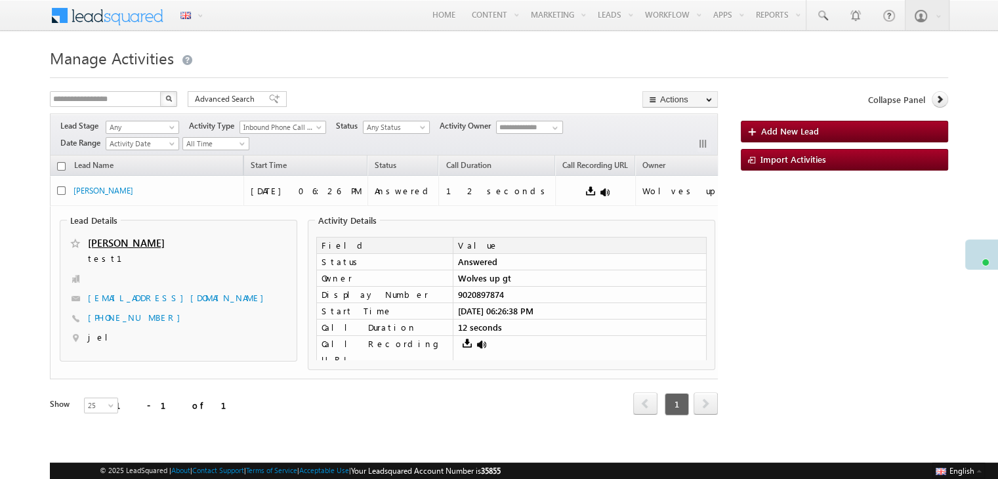
click at [102, 242] on link "John" at bounding box center [126, 242] width 77 height 13
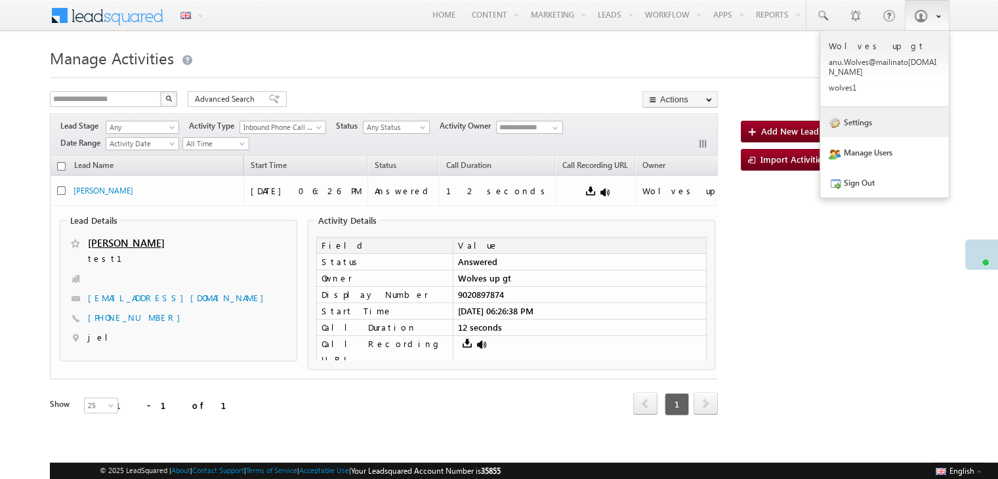
click at [893, 121] on link "Settings" at bounding box center [884, 122] width 129 height 30
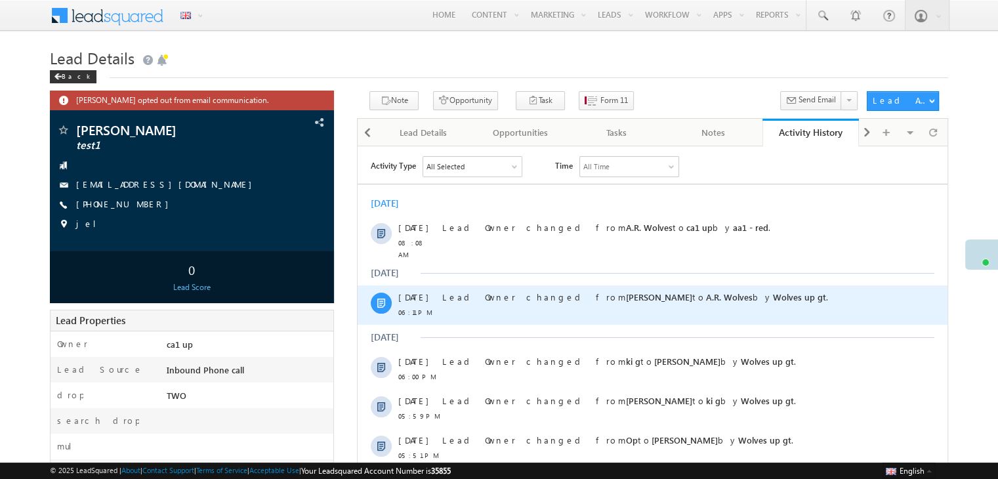
scroll to position [289, 0]
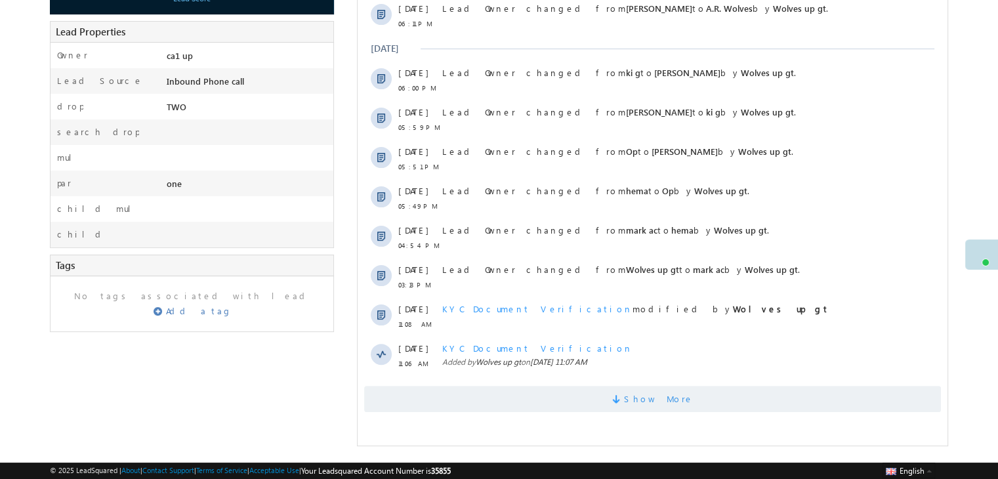
click at [578, 390] on span "Show More" at bounding box center [652, 399] width 577 height 26
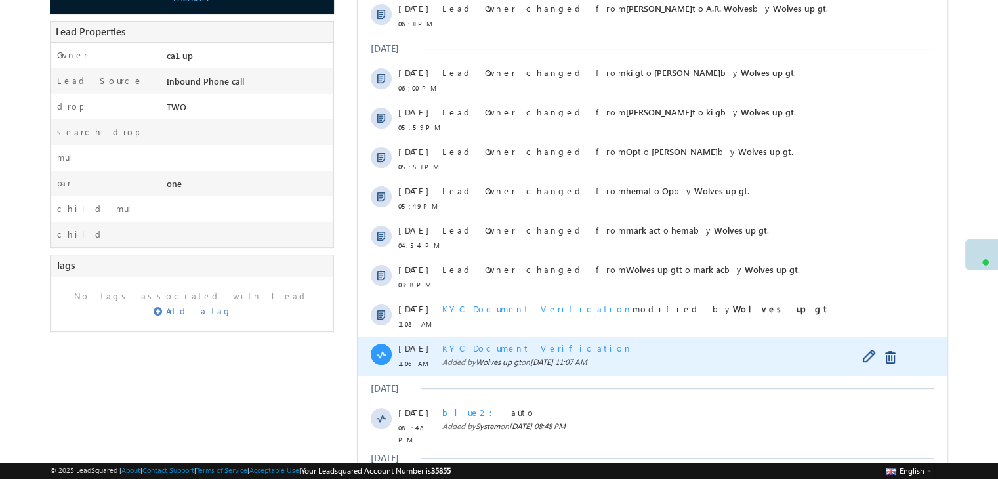
scroll to position [399, 0]
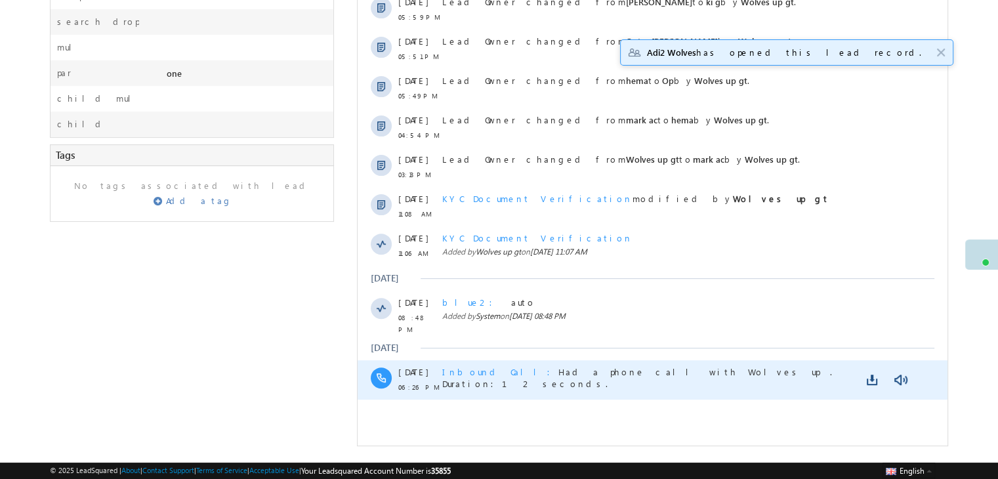
click at [472, 366] on span "Inbound Call" at bounding box center [500, 371] width 116 height 11
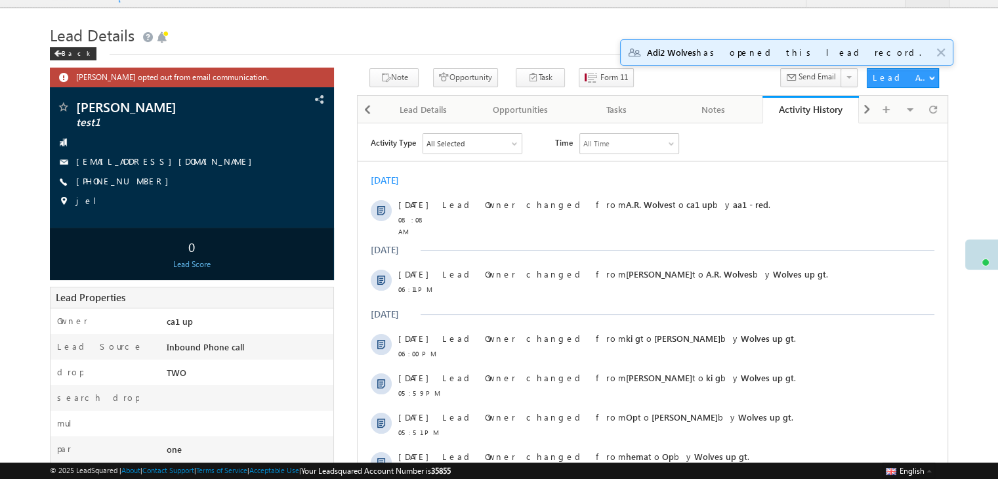
scroll to position [0, 0]
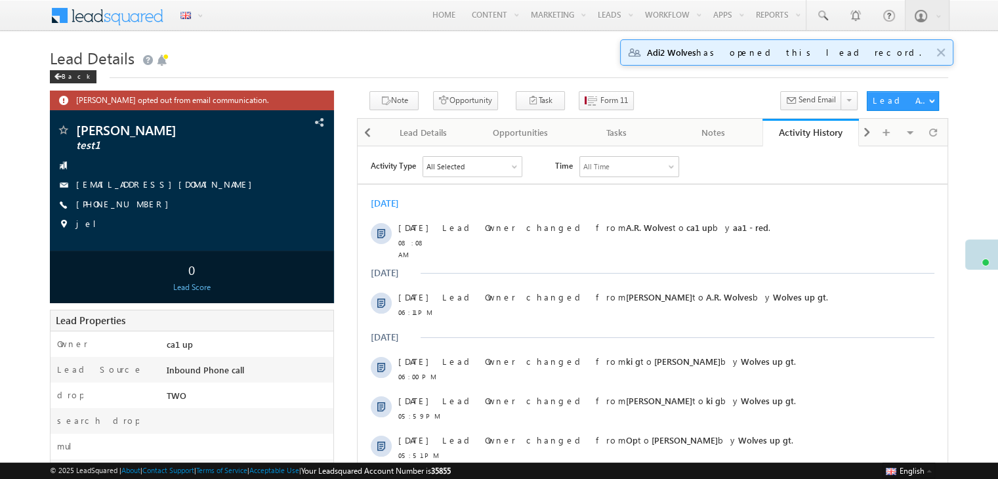
click at [865, 54] on span "Adi2 Wolves has opened this lead record." at bounding box center [784, 52] width 274 height 14
click at [945, 53] on div "x Adi2 Wolves has opened this lead record." at bounding box center [786, 52] width 333 height 26
click at [943, 51] on span "x" at bounding box center [940, 53] width 9 height 9
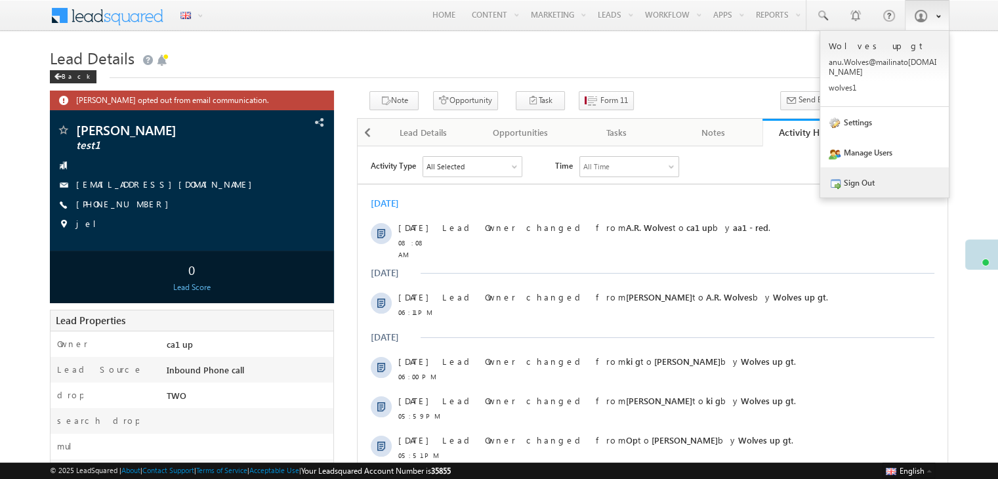
click at [886, 176] on link "Sign Out" at bounding box center [884, 182] width 129 height 30
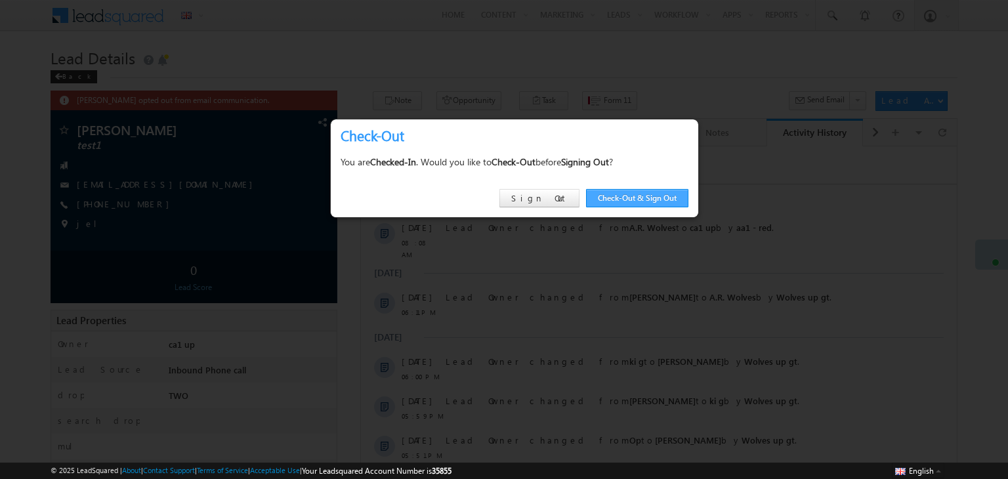
click at [639, 206] on link "Check-Out & Sign Out" at bounding box center [637, 198] width 102 height 18
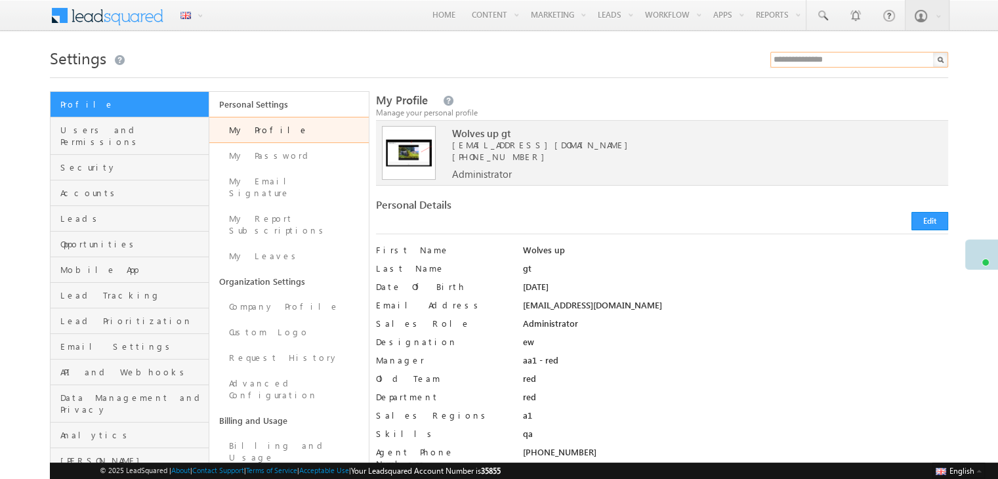
click at [818, 55] on input "text" at bounding box center [859, 60] width 178 height 16
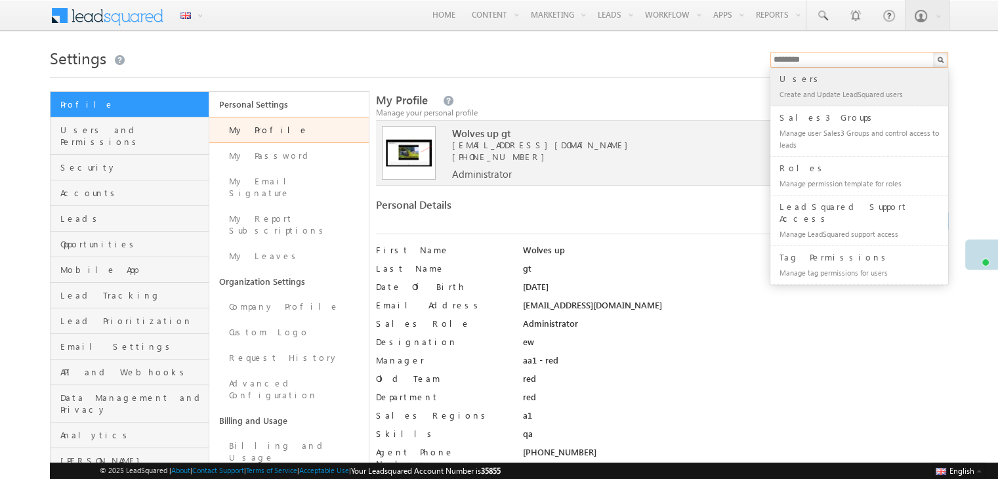
type input "**********"
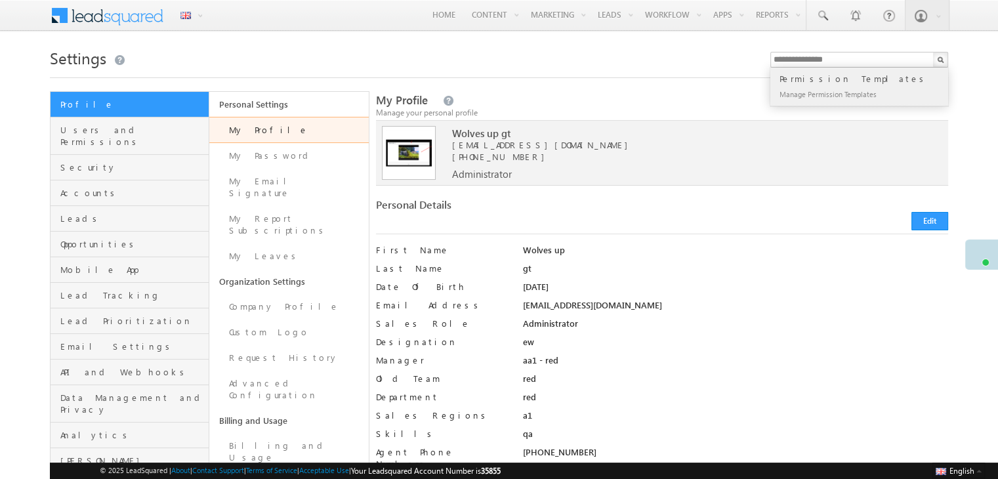
click at [821, 86] on div "Manage Permission Templates" at bounding box center [865, 94] width 176 height 16
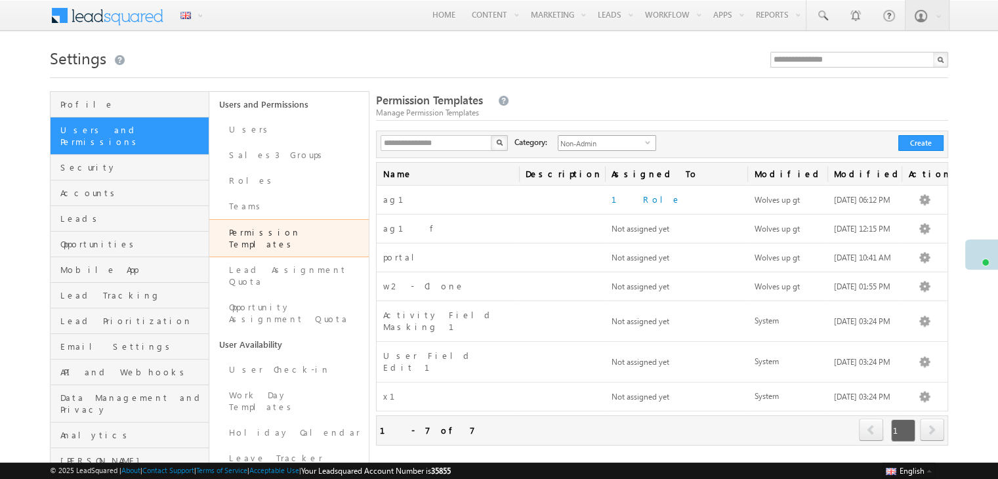
click at [609, 142] on span "Non-Admin" at bounding box center [601, 143] width 87 height 14
click at [580, 184] on li "Admin" at bounding box center [599, 184] width 97 height 13
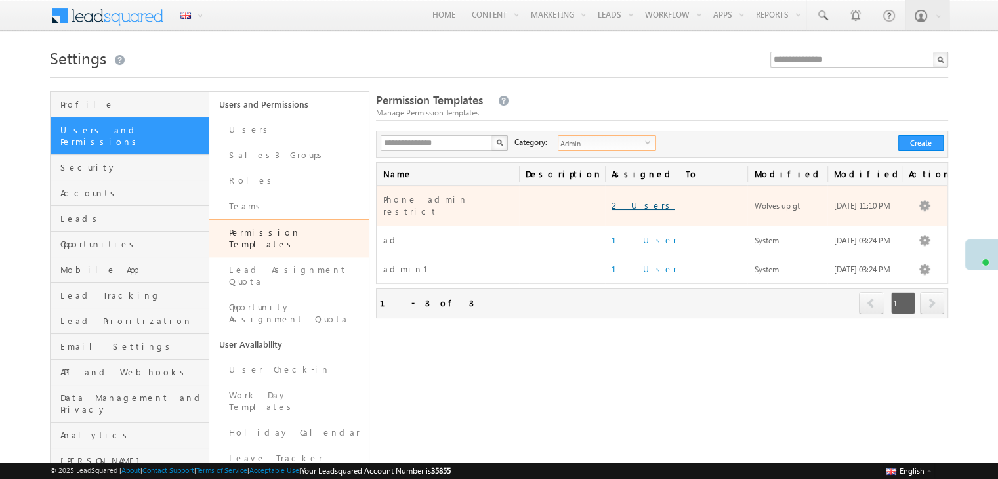
click at [632, 199] on link "2 Users" at bounding box center [642, 204] width 63 height 11
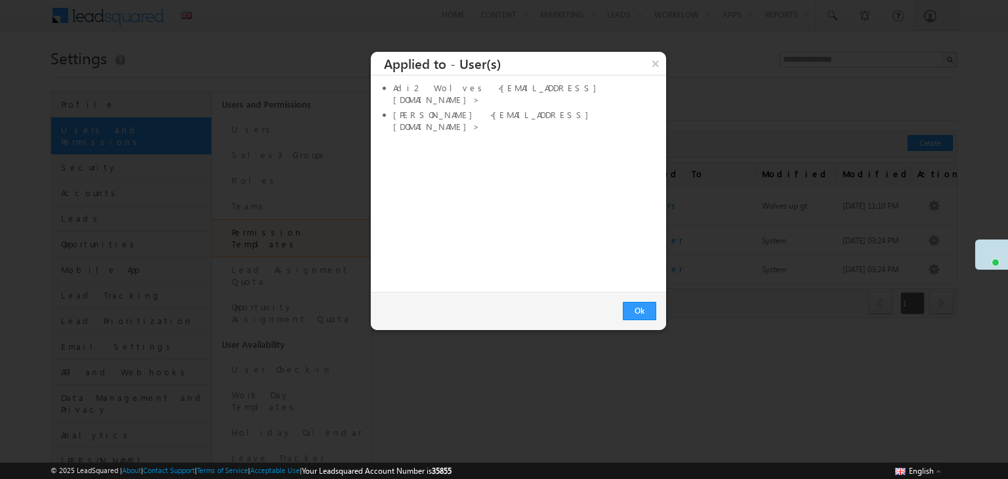
click at [640, 321] on div "Ok" at bounding box center [518, 311] width 295 height 38
click at [642, 299] on div "Ok" at bounding box center [518, 311] width 295 height 38
click at [643, 314] on button "Ok" at bounding box center [639, 311] width 33 height 18
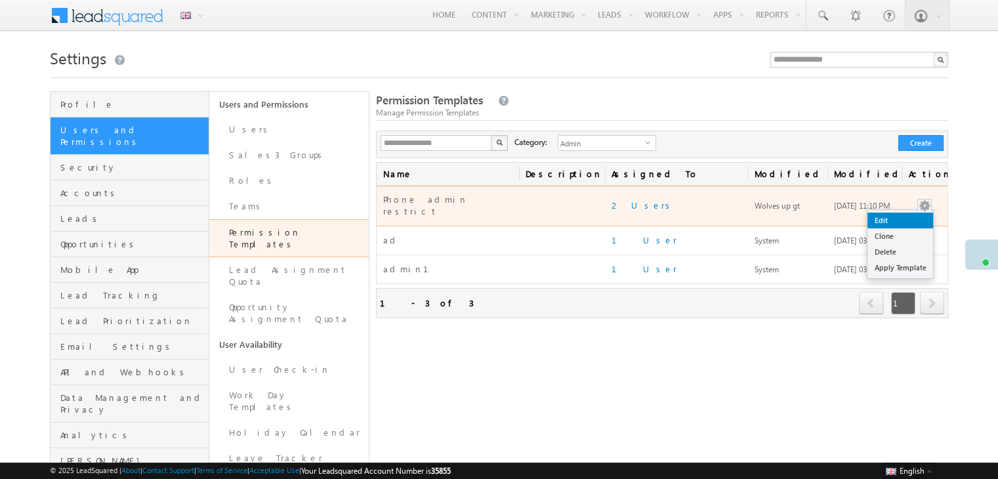
click at [890, 213] on link "Edit" at bounding box center [900, 221] width 66 height 16
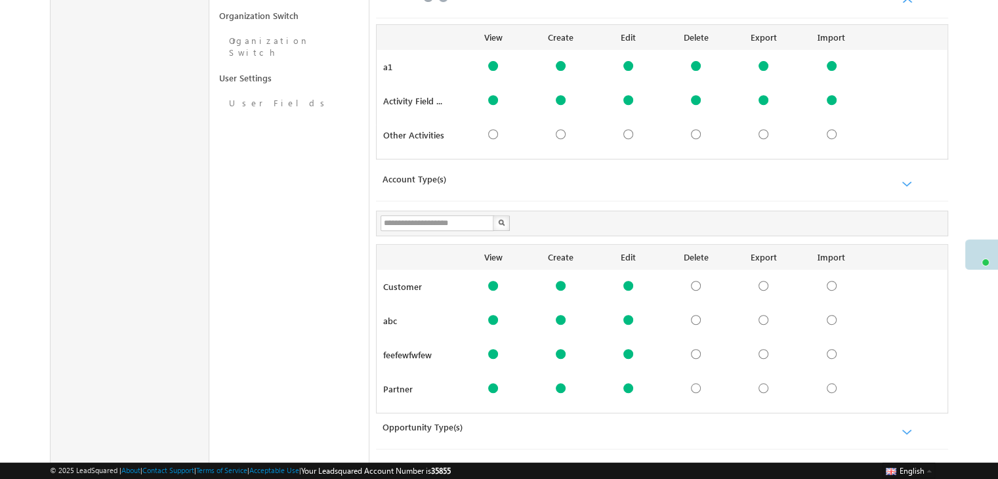
scroll to position [630, 0]
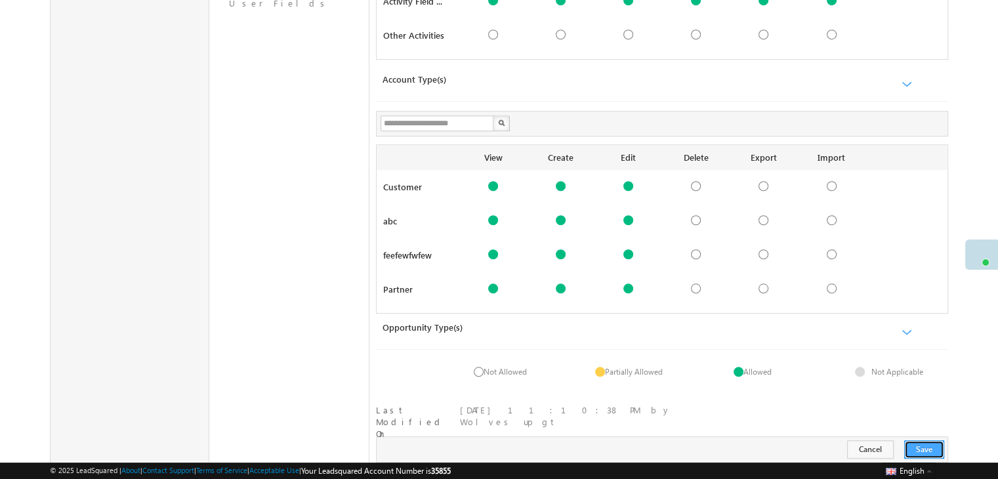
click at [926, 440] on button "Save" at bounding box center [924, 449] width 40 height 18
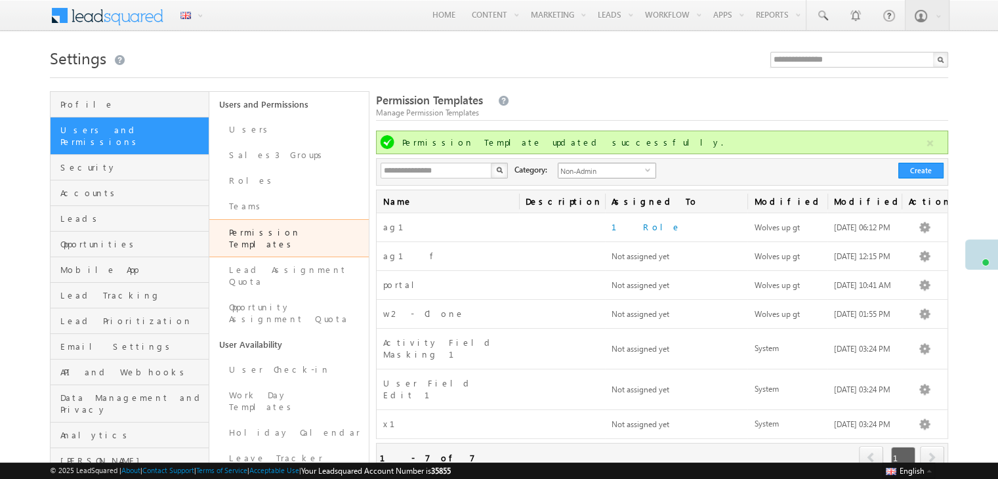
click at [630, 171] on span "Non-Admin" at bounding box center [601, 170] width 87 height 14
click at [585, 209] on li "Admin" at bounding box center [599, 211] width 97 height 13
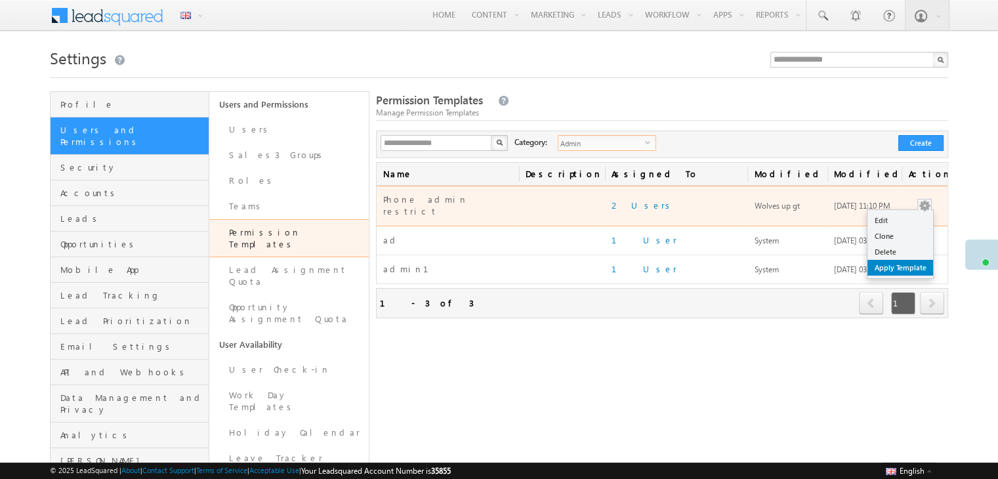
click at [905, 263] on link "Apply Template" at bounding box center [900, 268] width 66 height 16
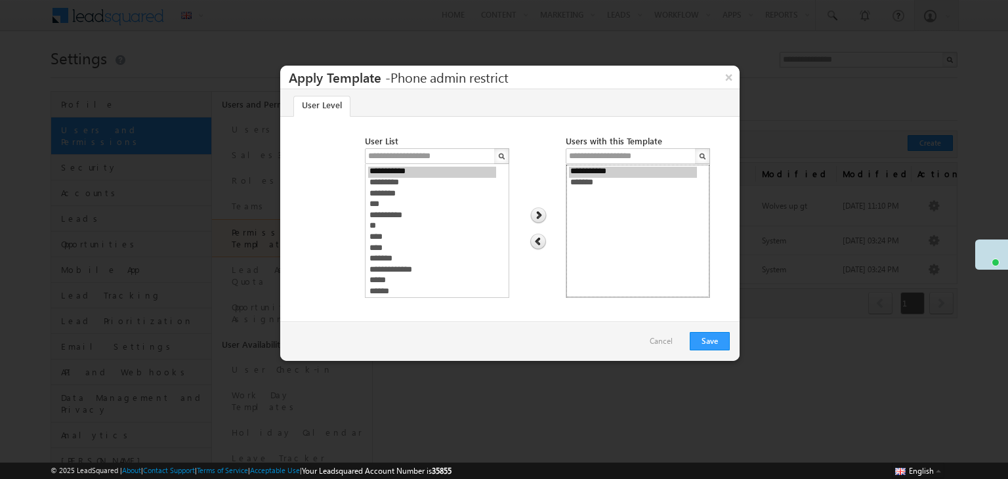
click at [601, 178] on option "*******" at bounding box center [633, 183] width 128 height 11
select select "**********"
click at [604, 173] on option "**********" at bounding box center [633, 172] width 128 height 11
click at [538, 242] on img at bounding box center [537, 242] width 17 height 17
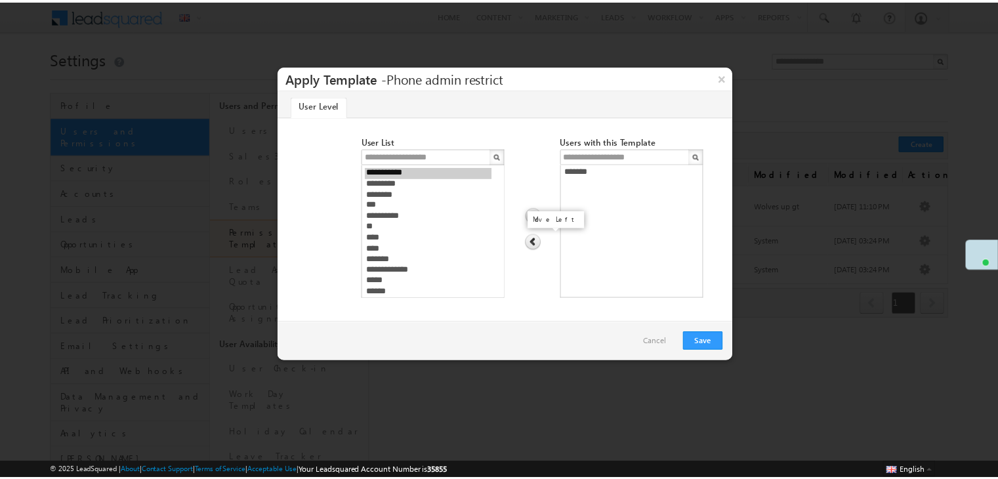
scroll to position [131, 0]
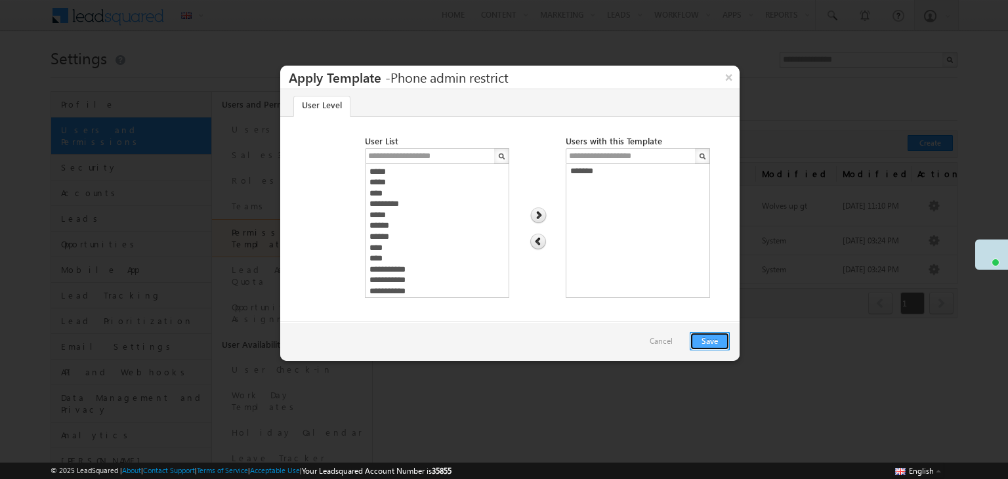
click at [701, 337] on button "Save" at bounding box center [710, 341] width 40 height 18
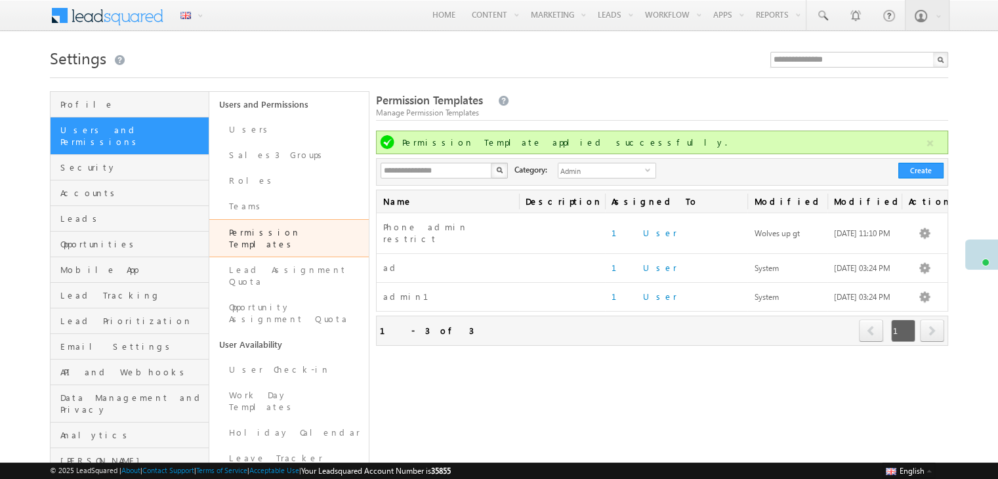
click at [709, 118] on div "Manage Permission Templates" at bounding box center [662, 113] width 572 height 12
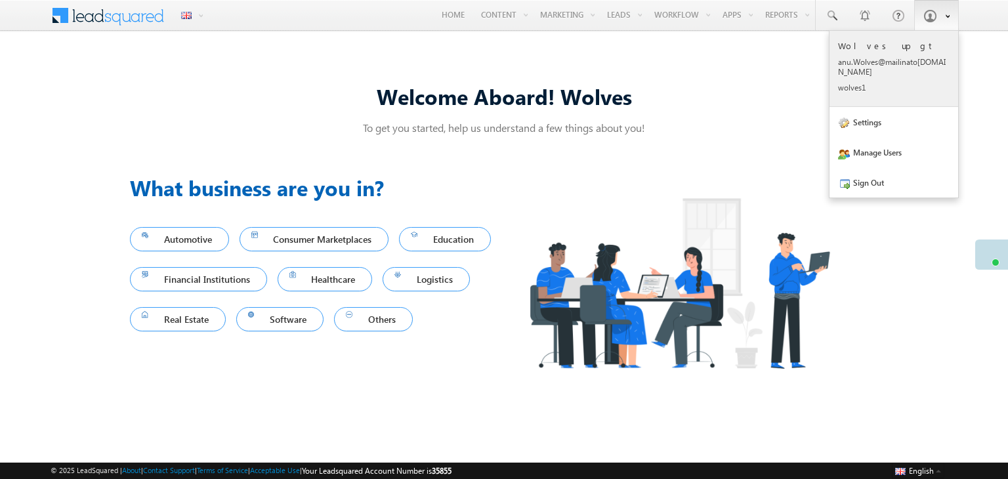
click at [899, 62] on p "anu.W olves @mail inato r.com" at bounding box center [894, 67] width 112 height 20
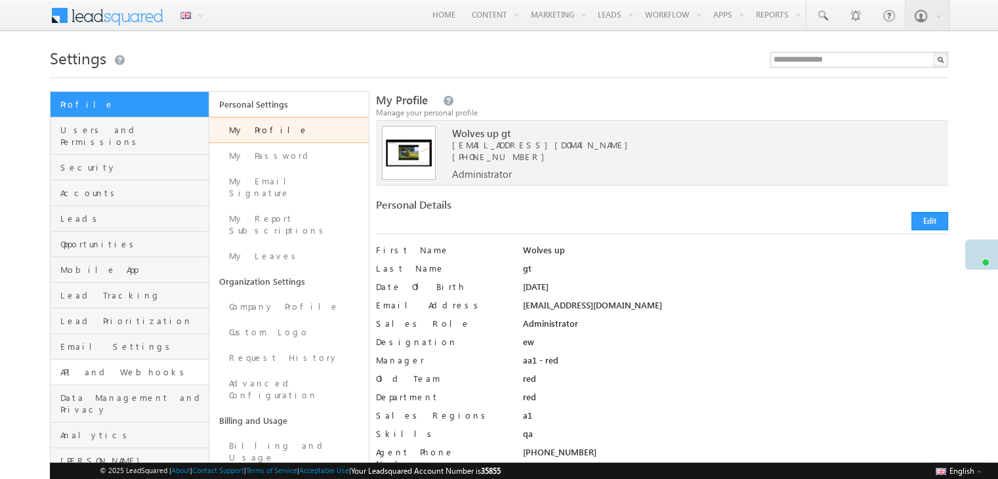
click at [138, 360] on link "API and Webhooks" at bounding box center [130, 373] width 158 height 26
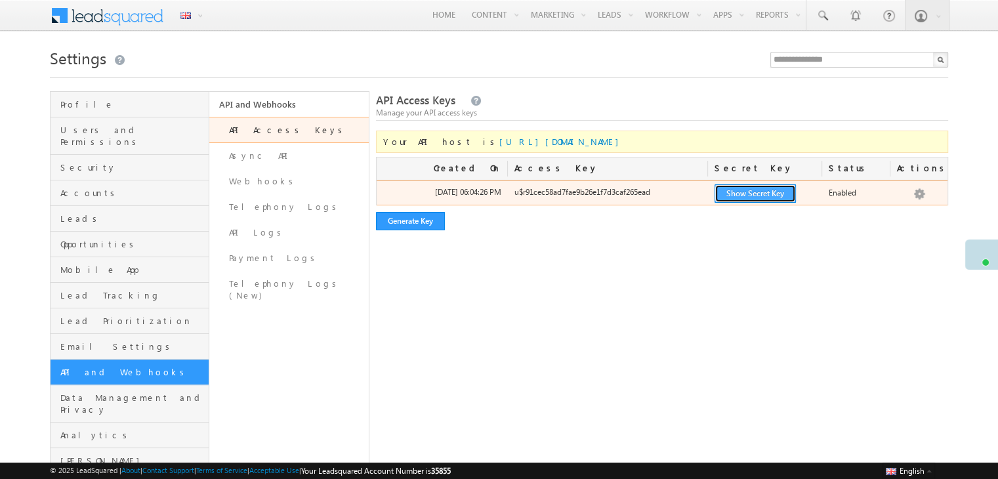
click at [764, 195] on button "Show Secret Key" at bounding box center [755, 193] width 81 height 18
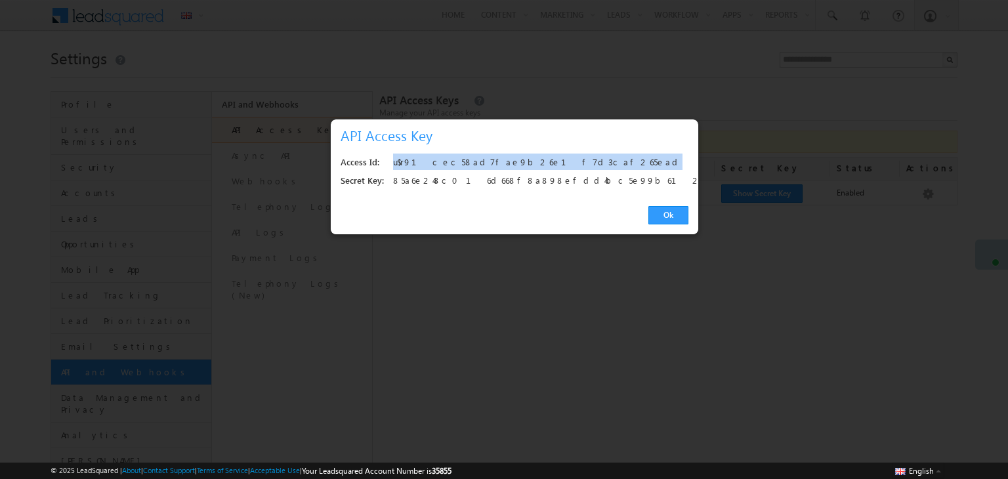
drag, startPoint x: 549, startPoint y: 163, endPoint x: 394, endPoint y: 163, distance: 154.8
click at [394, 163] on div "u$r91cec58ad7fae9b26e1f7d3caf265ead" at bounding box center [537, 163] width 288 height 18
copy div "u$r91cec58ad7fae9b26e1f7d3caf265ead"
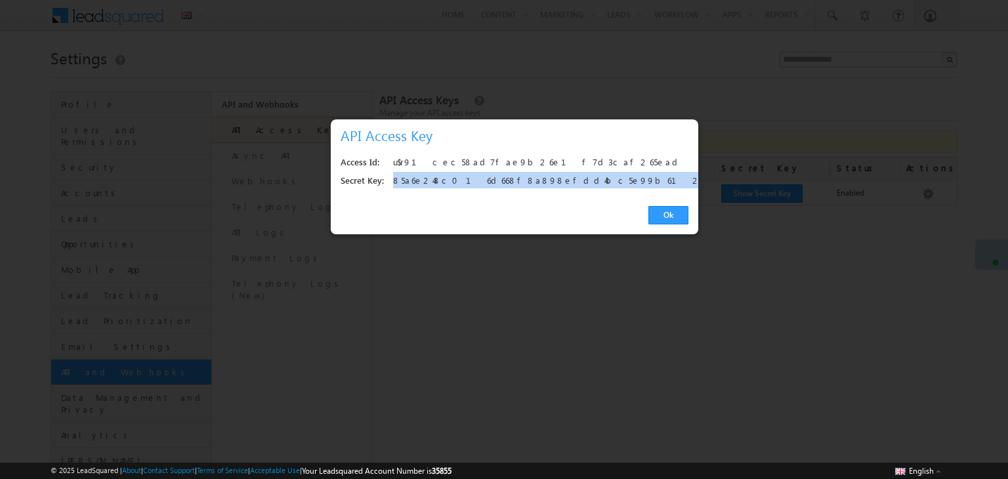
drag, startPoint x: 591, startPoint y: 182, endPoint x: 382, endPoint y: 181, distance: 208.6
click at [382, 181] on div "Secret Key: [ENCRYPTION_KEY]" at bounding box center [515, 181] width 348 height 18
copy div "85a6e248c016d668f8a898efdd4bc5e99b612678"
click at [617, 186] on div "85a6e248c016d668f8a898efdd4bc5e99b612678" at bounding box center [537, 181] width 288 height 18
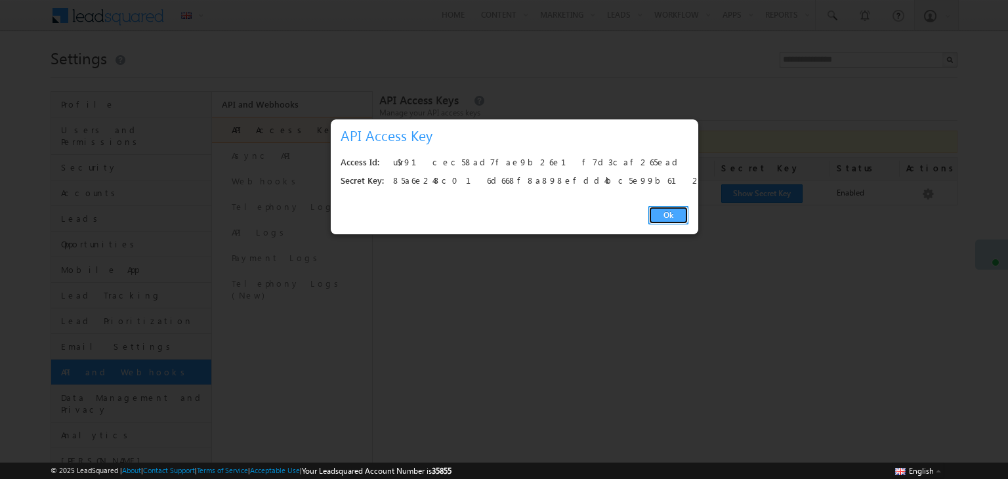
click at [661, 218] on link "Ok" at bounding box center [668, 215] width 40 height 18
